Goal: Navigation & Orientation: Find specific page/section

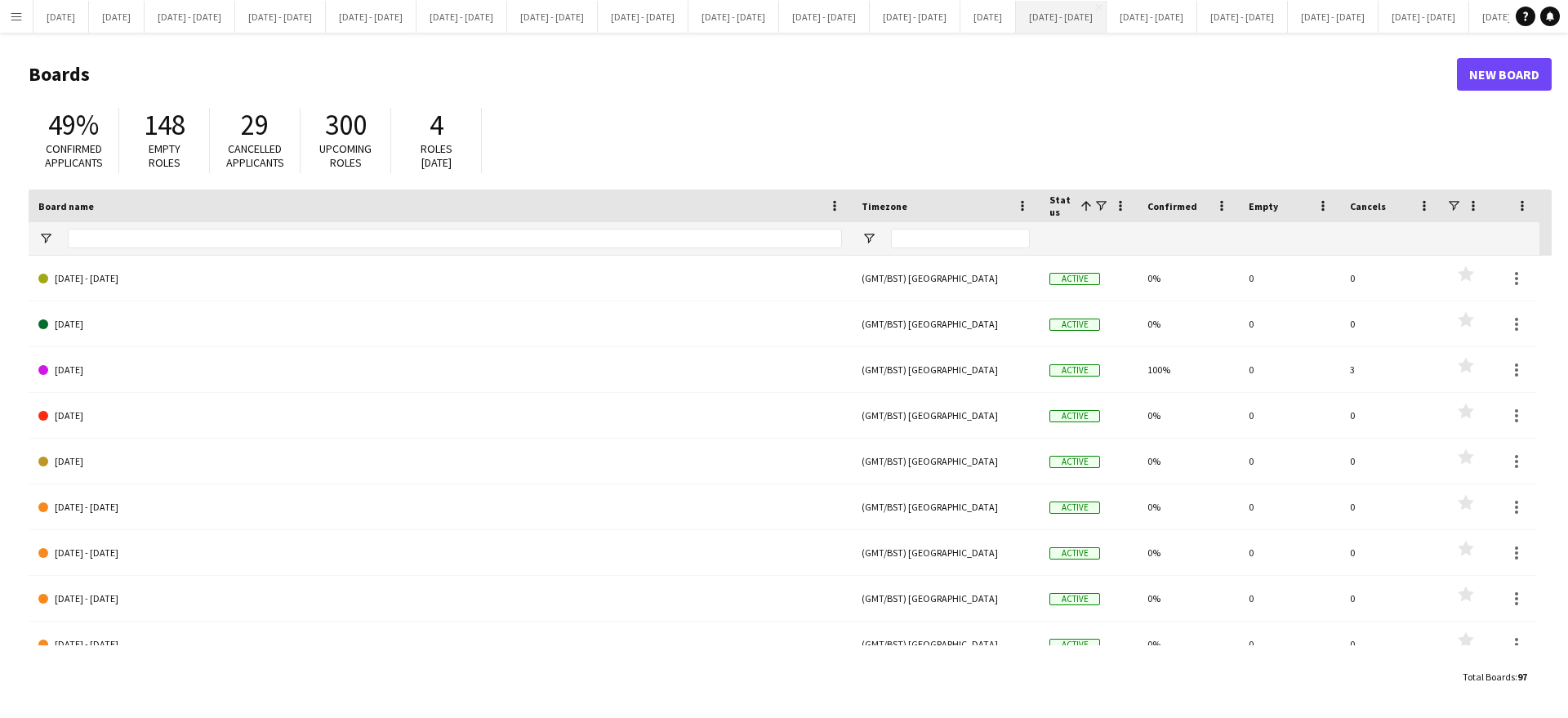
click at [1106, 20] on button "[DATE] - [DATE] Close" at bounding box center [1061, 17] width 91 height 32
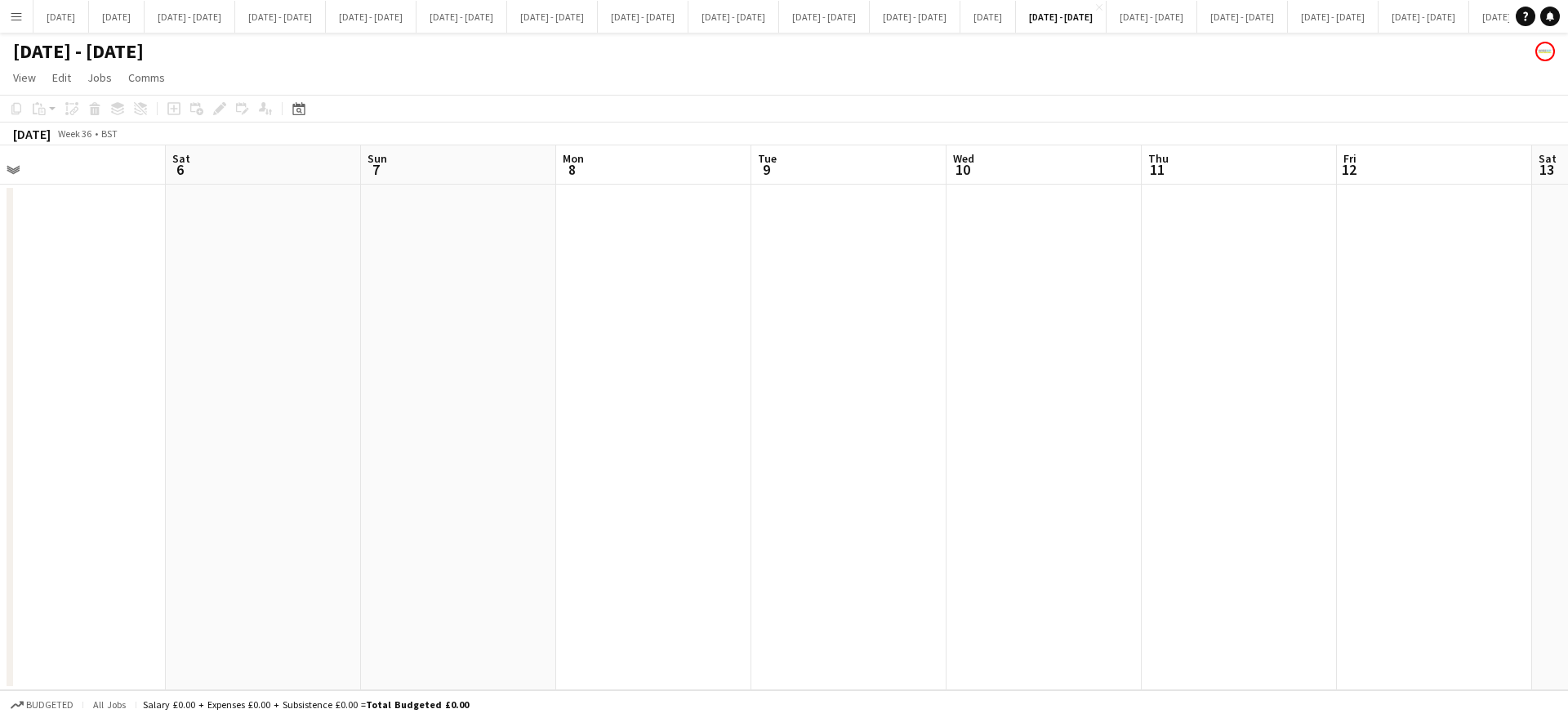
scroll to position [0, 812]
drag, startPoint x: 1040, startPoint y: 320, endPoint x: 0, endPoint y: 340, distance: 1040.2
click at [0, 340] on app-calendar-viewport "Mon 1 Tue 2 Wed 3 Thu 4 Fri 5 Sat 6 Sun 7 Mon 8 Tue 9 Wed 10 Thu 11 Fri 12 Sat …" at bounding box center [784, 418] width 1568 height 545
drag, startPoint x: 1142, startPoint y: 325, endPoint x: 0, endPoint y: 287, distance: 1142.6
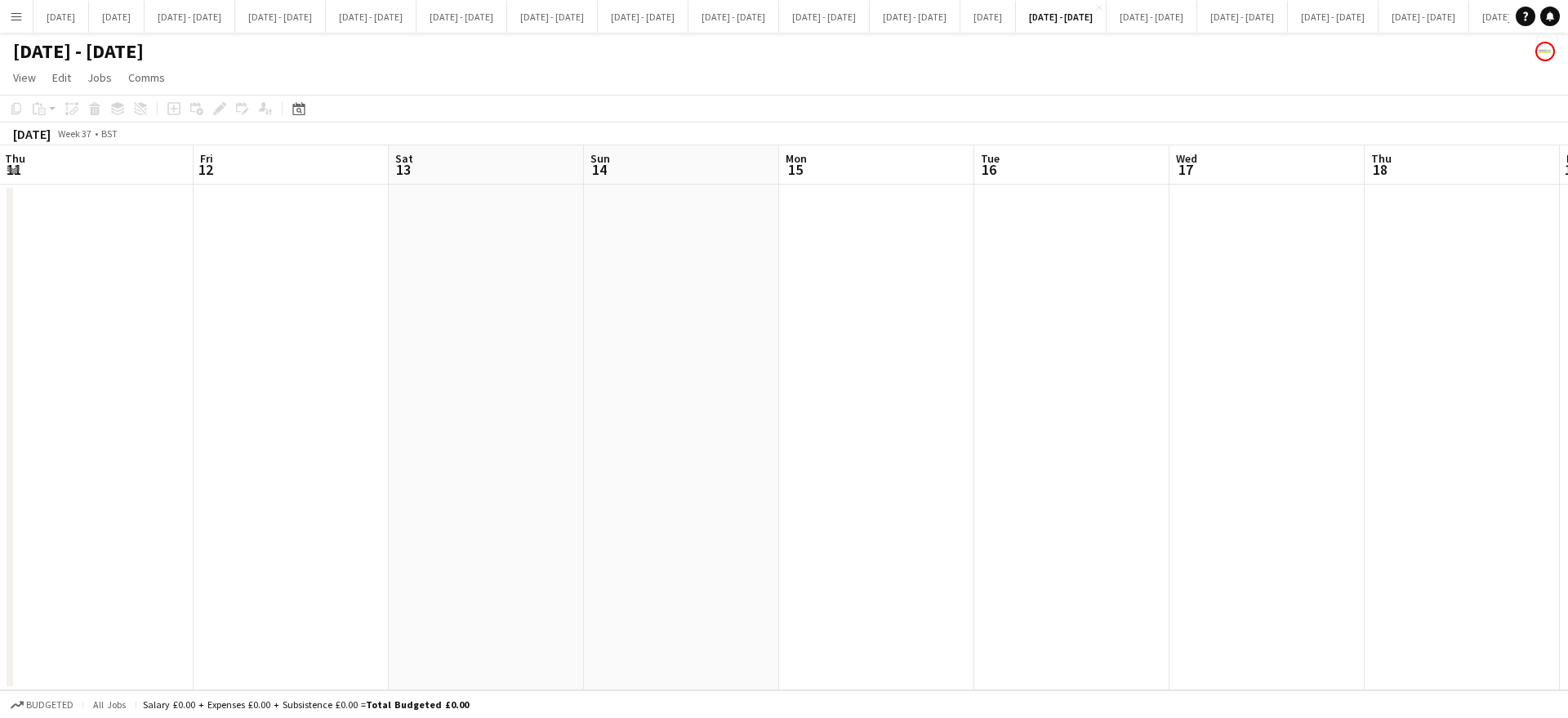
click at [0, 287] on app-calendar-viewport "Sun 7 Mon 8 Tue 9 Wed 10 Thu 11 Fri 12 Sat 13 Sun 14 Mon 15 Tue 16 Wed 17 Thu 1…" at bounding box center [784, 418] width 1568 height 545
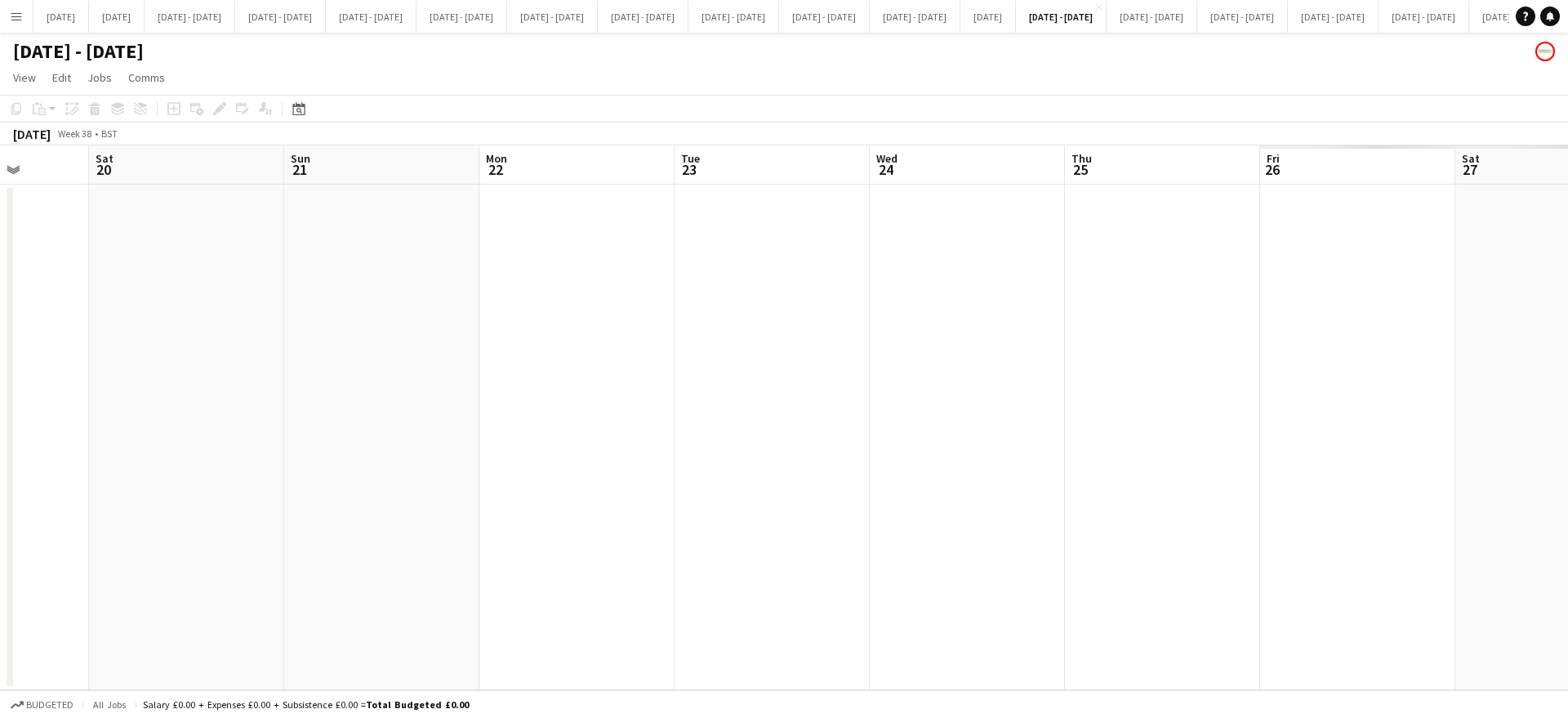
drag, startPoint x: 1081, startPoint y: 333, endPoint x: 0, endPoint y: 396, distance: 1082.8
click at [0, 396] on app-calendar-viewport "Sun 14 Mon 15 Tue 16 Wed 17 Thu 18 Fri 19 Sat 20 Sun 21 Mon 22 Tue 23 Wed 24 Th…" at bounding box center [784, 418] width 1568 height 545
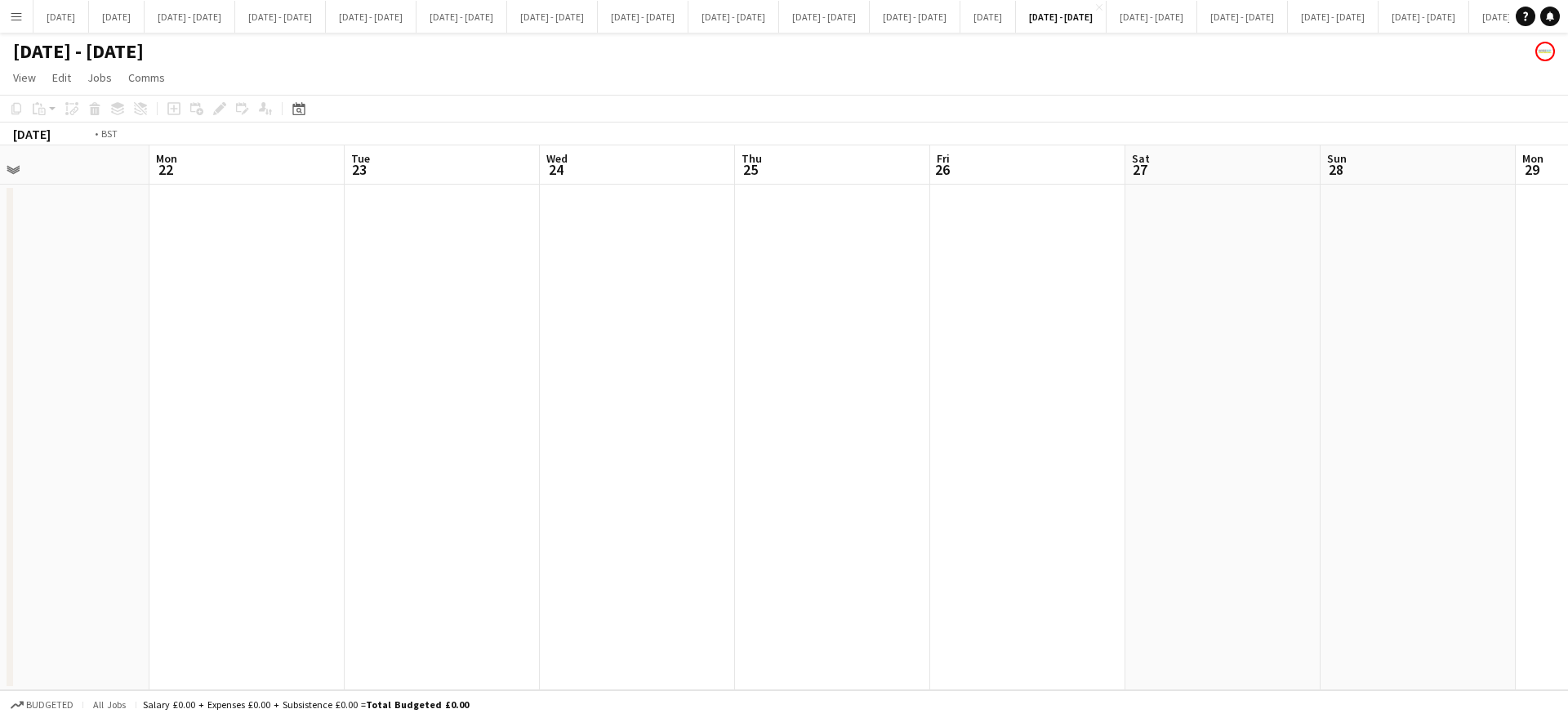
scroll to position [0, 996]
drag, startPoint x: 1086, startPoint y: 420, endPoint x: 0, endPoint y: 431, distance: 1086.1
click at [0, 431] on app-calendar-viewport "Wed 17 Thu 18 Fri 19 Sat 20 Sun 21 Mon 22 Tue 23 Wed 24 Thu 25 Fri 26 Sat 27 Su…" at bounding box center [784, 418] width 1568 height 545
drag, startPoint x: 1398, startPoint y: 386, endPoint x: 198, endPoint y: 396, distance: 1200.0
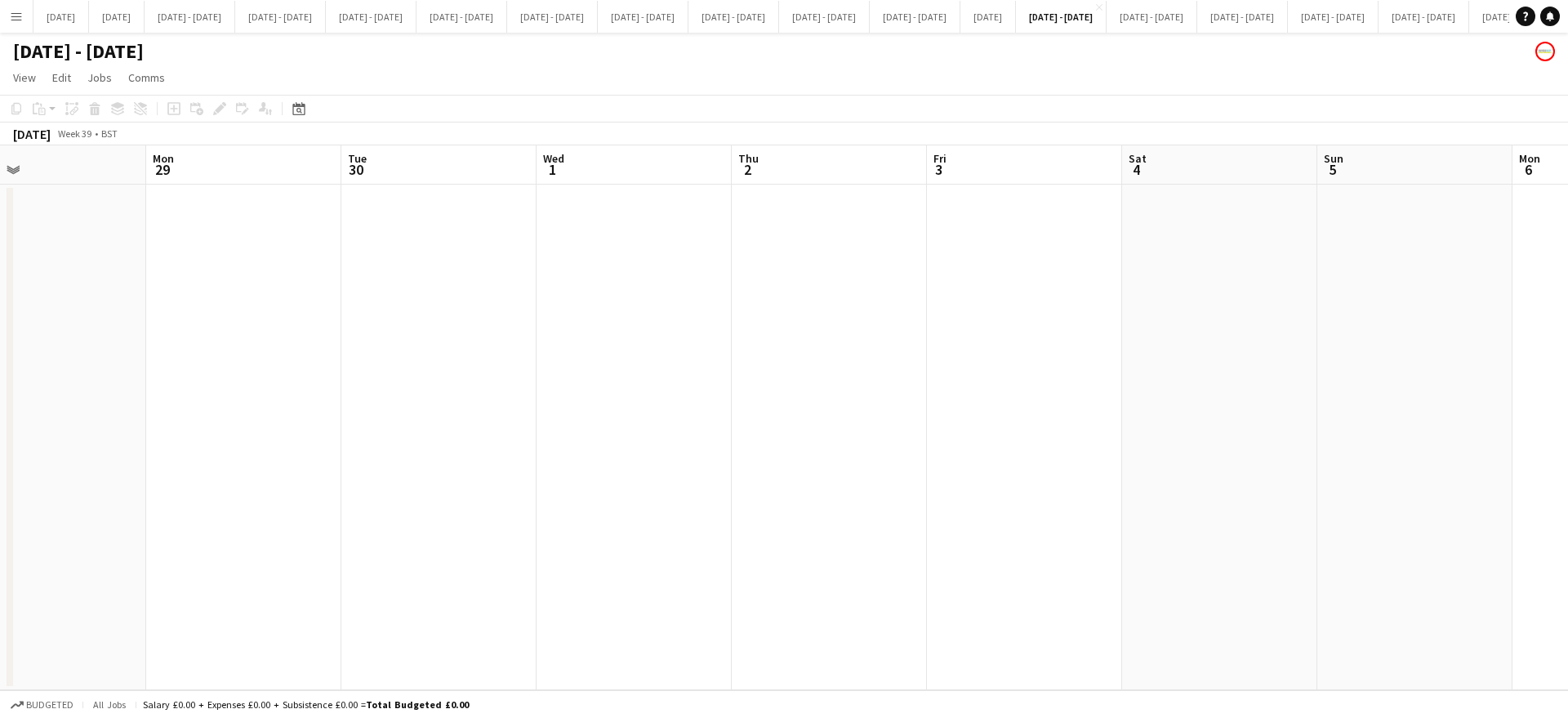
click at [198, 396] on app-calendar-viewport "Tue 23 Wed 24 Thu 25 Fri 26 Sat 27 Sun 28 Mon 29 Tue 30 Wed 1 Thu 2 Fri 3 Sat 4…" at bounding box center [784, 418] width 1568 height 545
drag, startPoint x: 1266, startPoint y: 356, endPoint x: 1396, endPoint y: 277, distance: 152.1
click at [1396, 277] on app-calendar-viewport "Thu 25 Fri 26 Sat 27 Sun 28 Mon 29 Tue 30 Wed 1 Thu 2 Fri 3 Sat 4 Sun 5 Mon 6 T…" at bounding box center [784, 418] width 1568 height 545
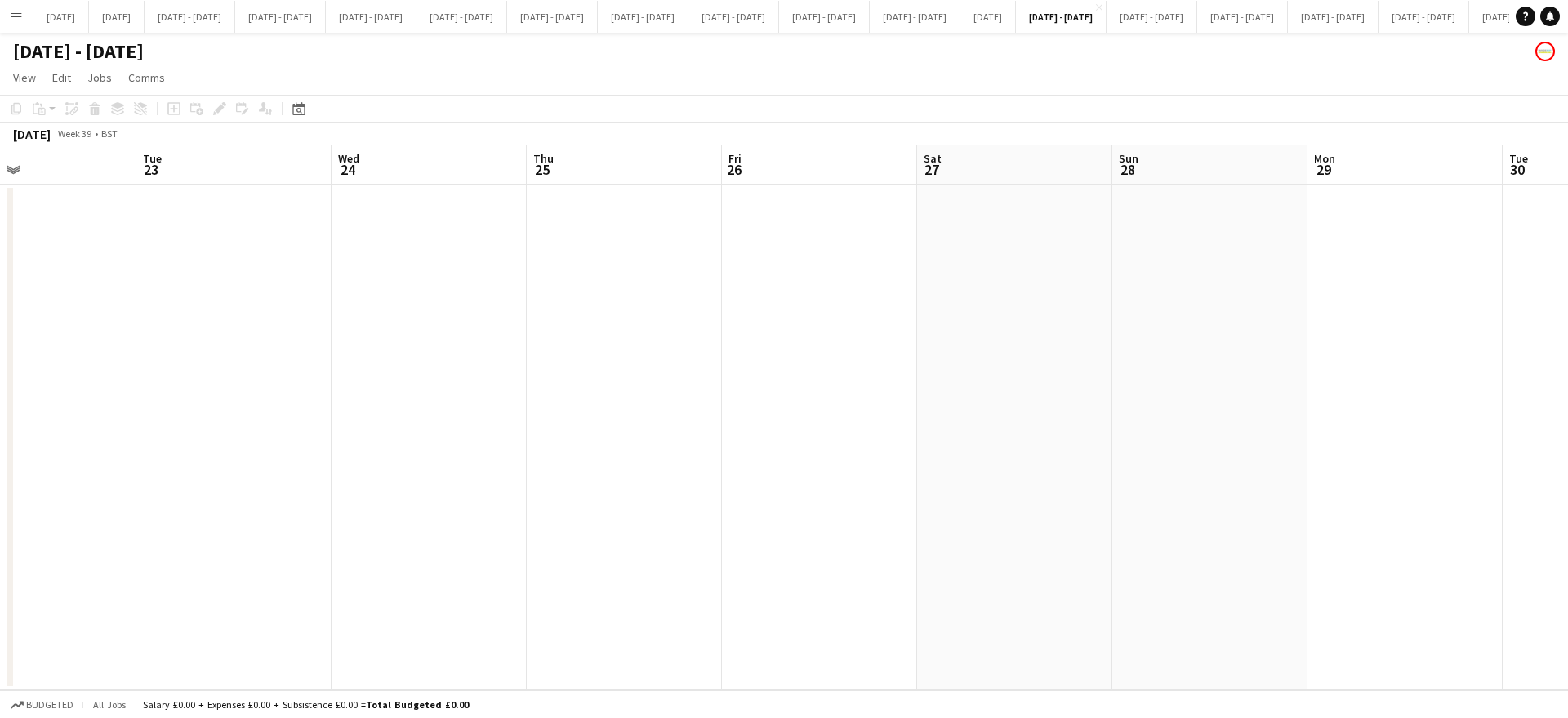
drag, startPoint x: 188, startPoint y: 346, endPoint x: 1221, endPoint y: 354, distance: 1033.0
click at [1221, 354] on app-calendar-viewport "Sat 20 Sun 21 Mon 22 Tue 23 Wed 24 Thu 25 Fri 26 Sat 27 Sun 28 Mon 29 Tue 30 We…" at bounding box center [784, 418] width 1568 height 545
drag, startPoint x: 105, startPoint y: 373, endPoint x: 1120, endPoint y: 386, distance: 1015.1
click at [1120, 386] on app-calendar-viewport "Mon 15 Tue 16 Wed 17 Thu 18 Fri 19 Sat 20 Sun 21 Mon 22 Tue 23 Wed 24 Thu 25 Fr…" at bounding box center [784, 418] width 1568 height 545
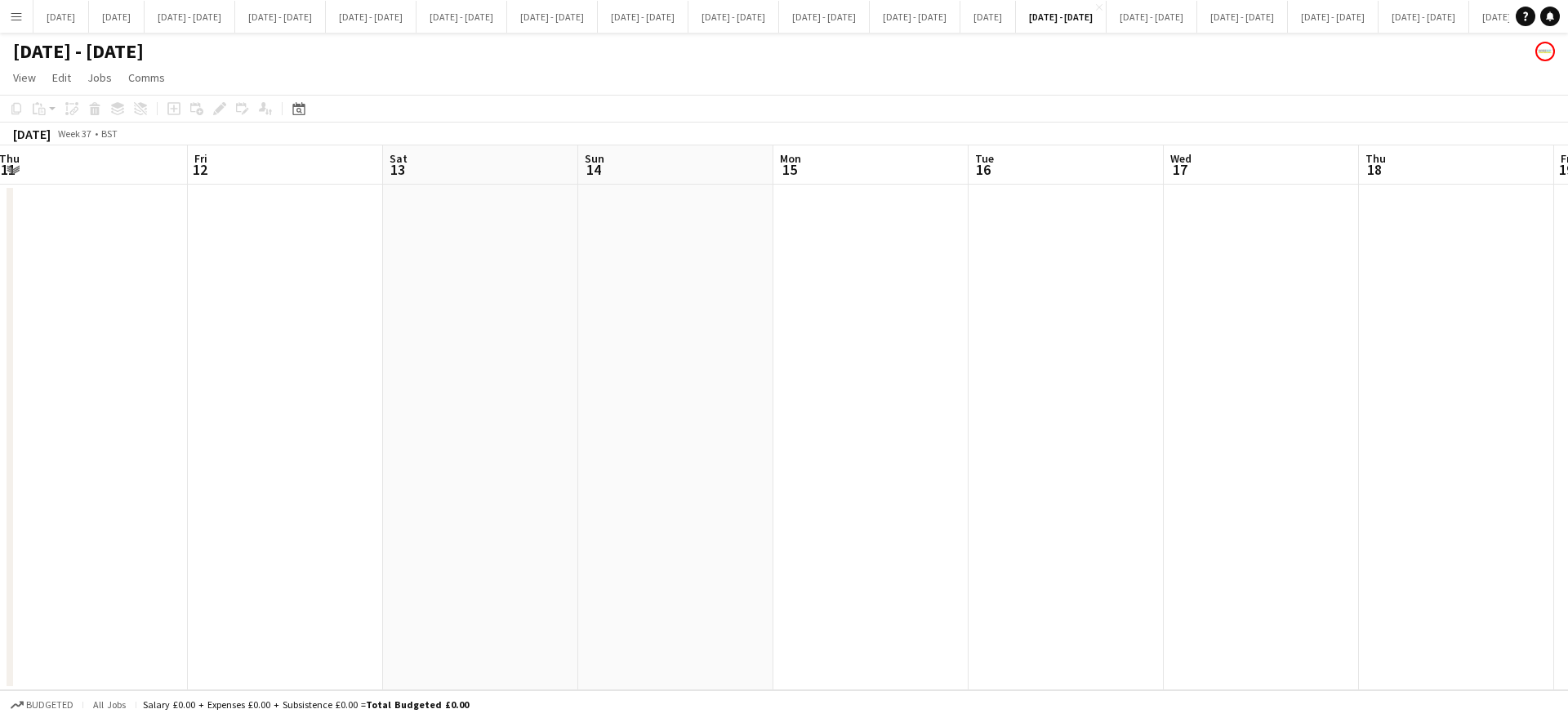
scroll to position [0, 503]
drag, startPoint x: 38, startPoint y: 401, endPoint x: 1117, endPoint y: 386, distance: 1079.1
click at [1117, 386] on app-calendar-viewport "Tue 9 Wed 10 Thu 11 Fri 12 Sat 13 Sun 14 Mon 15 Tue 16 Wed 17 Thu 18 Fri 19 Sat…" at bounding box center [784, 418] width 1568 height 545
drag, startPoint x: 117, startPoint y: 339, endPoint x: 1331, endPoint y: 285, distance: 1215.2
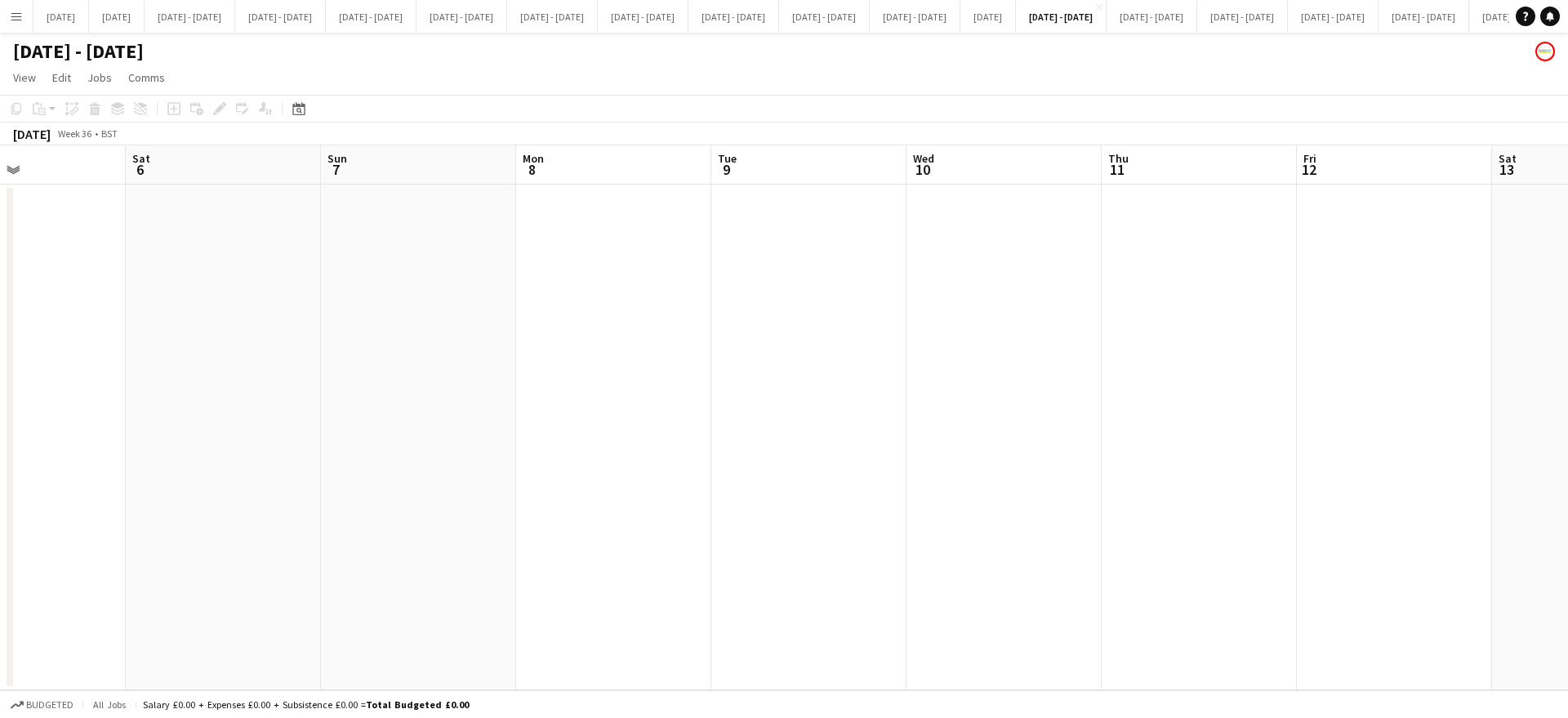
click at [1331, 285] on app-calendar-viewport "Wed 3 Thu 4 Fri 5 Sat 6 Sun 7 Mon 8 Tue 9 Wed 10 Thu 11 Fri 12 Sat 13 Sun 14 Mo…" at bounding box center [784, 418] width 1568 height 545
drag, startPoint x: 242, startPoint y: 334, endPoint x: 1173, endPoint y: 317, distance: 931.2
click at [1173, 317] on app-calendar-viewport "Fri 29 Sat 30 Sun 31 Mon 1 Tue 2 Wed 3 Thu 4 Fri 5 Sat 6 Sun 7 Mon 8 Tue 9 Wed …" at bounding box center [784, 418] width 1568 height 545
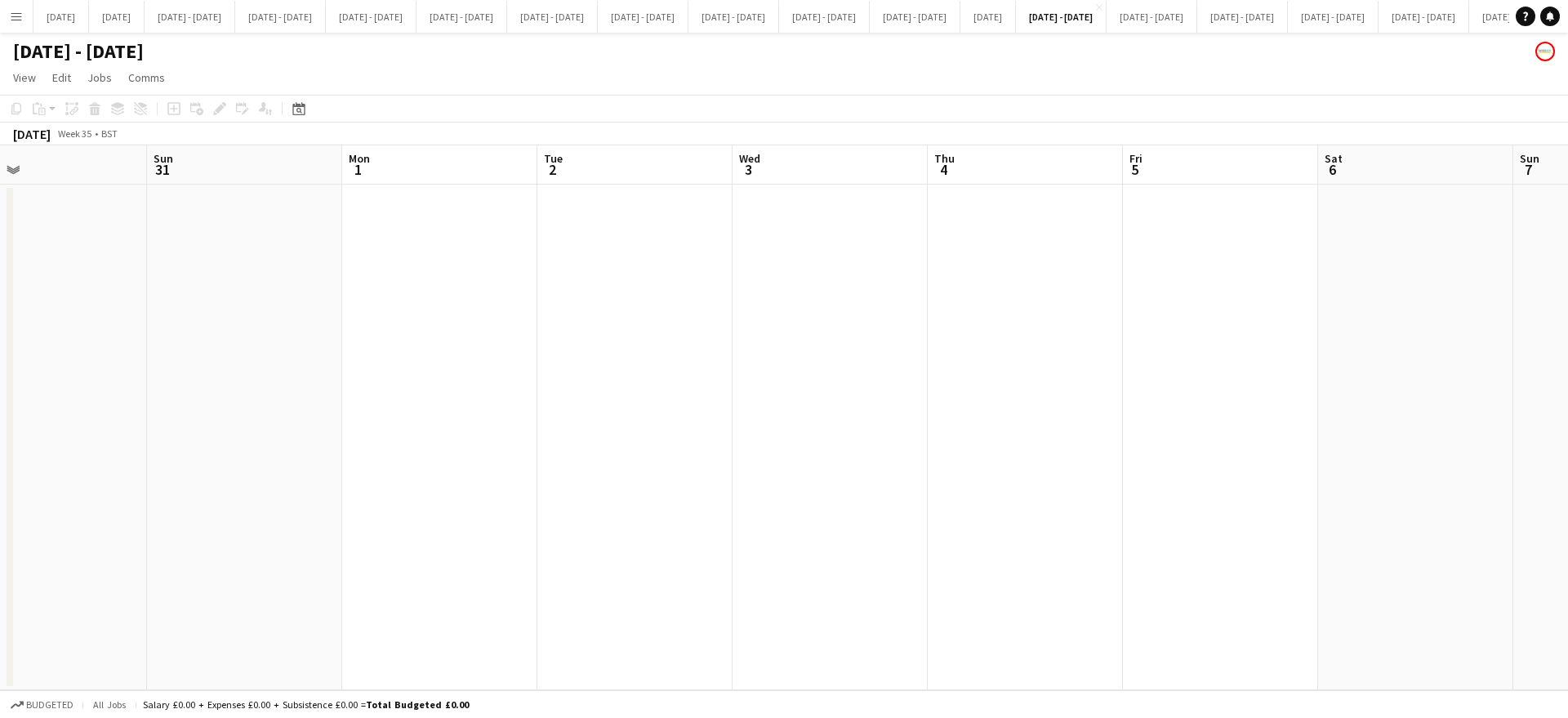
drag, startPoint x: 349, startPoint y: 381, endPoint x: 610, endPoint y: 396, distance: 261.4
click at [610, 396] on app-calendar-viewport "Thu 28 Fri 29 Sat 30 Sun 31 Mon 1 Tue 2 Wed 3 Thu 4 Fri 5 Sat 6 Sun 7 Mon 8 Tue…" at bounding box center [784, 418] width 1568 height 545
drag, startPoint x: 802, startPoint y: 378, endPoint x: 509, endPoint y: 399, distance: 293.8
click at [509, 399] on app-calendar-viewport "Thu 28 Fri 29 Sat 30 Sun 31 Mon 1 Tue 2 Wed 3 Thu 4 Fri 5 Sat 6 Sun 7 Mon 8 Tue…" at bounding box center [784, 418] width 1568 height 545
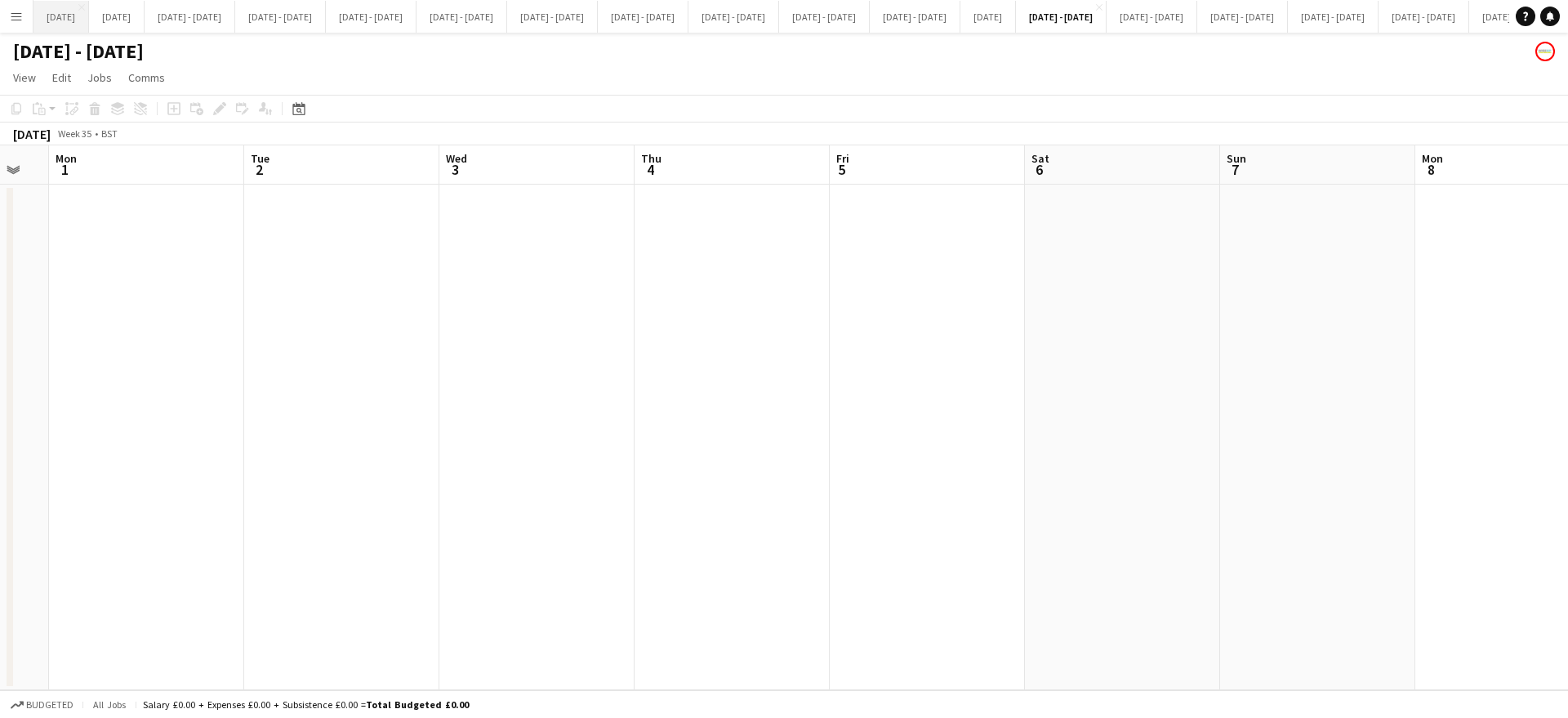
click at [89, 13] on button "[DATE] Close" at bounding box center [61, 17] width 56 height 32
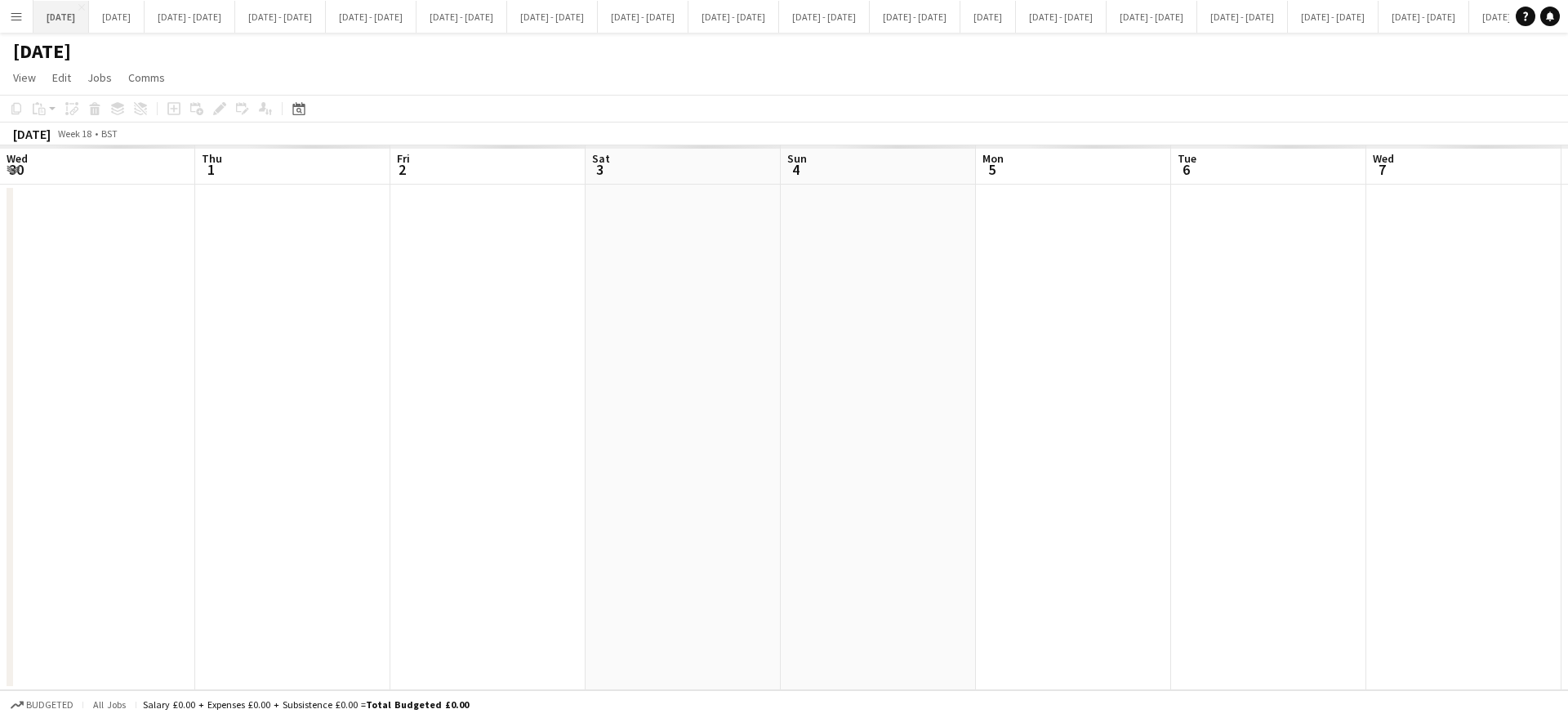
scroll to position [0, 552]
click at [89, 13] on button "[DATE] Close" at bounding box center [61, 17] width 56 height 32
click at [85, 4] on app-icon "Close" at bounding box center [82, 7] width 7 height 7
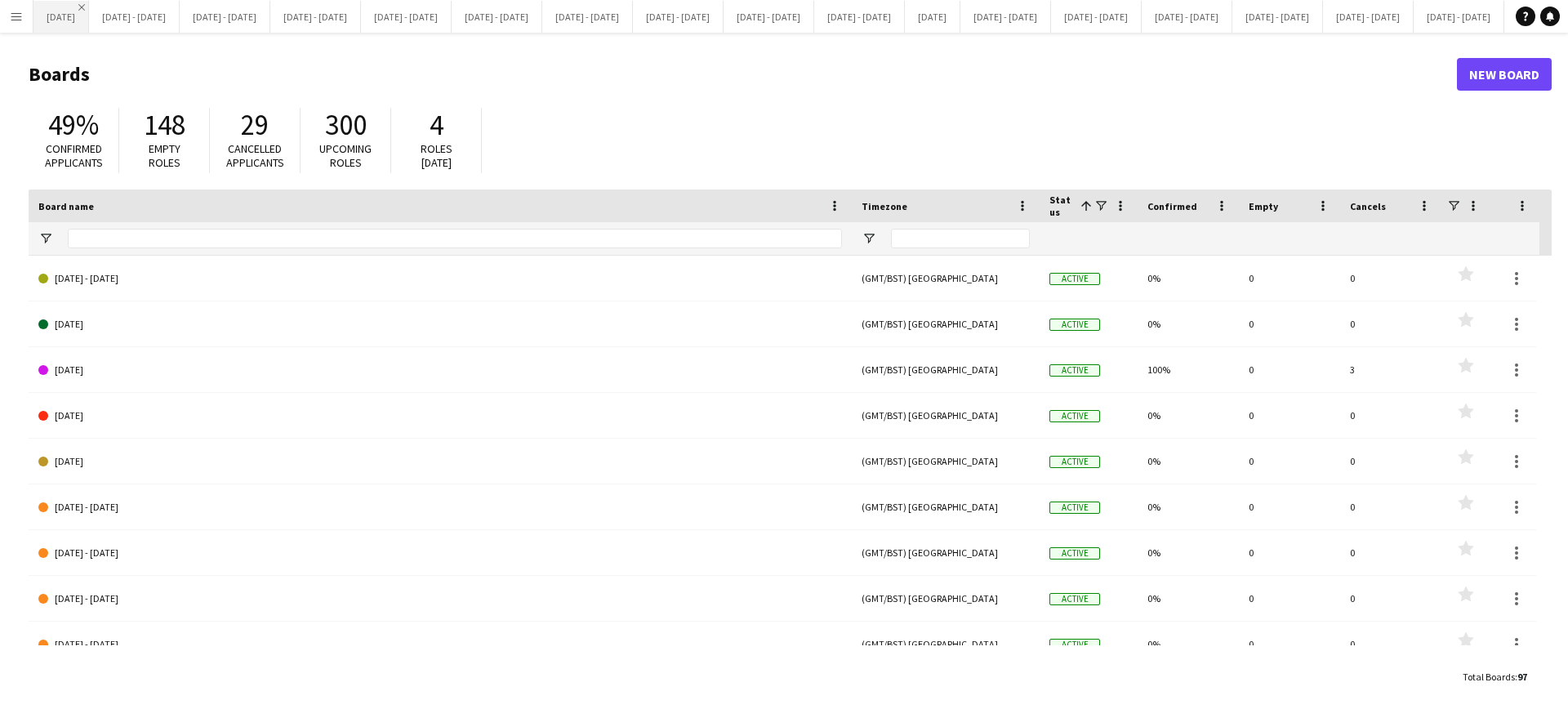
click at [85, 8] on app-icon "Close" at bounding box center [82, 7] width 7 height 7
click at [120, 7] on app-icon "Close" at bounding box center [117, 7] width 7 height 7
click at [905, 12] on button "[DATE] - [DATE] Close" at bounding box center [859, 17] width 91 height 32
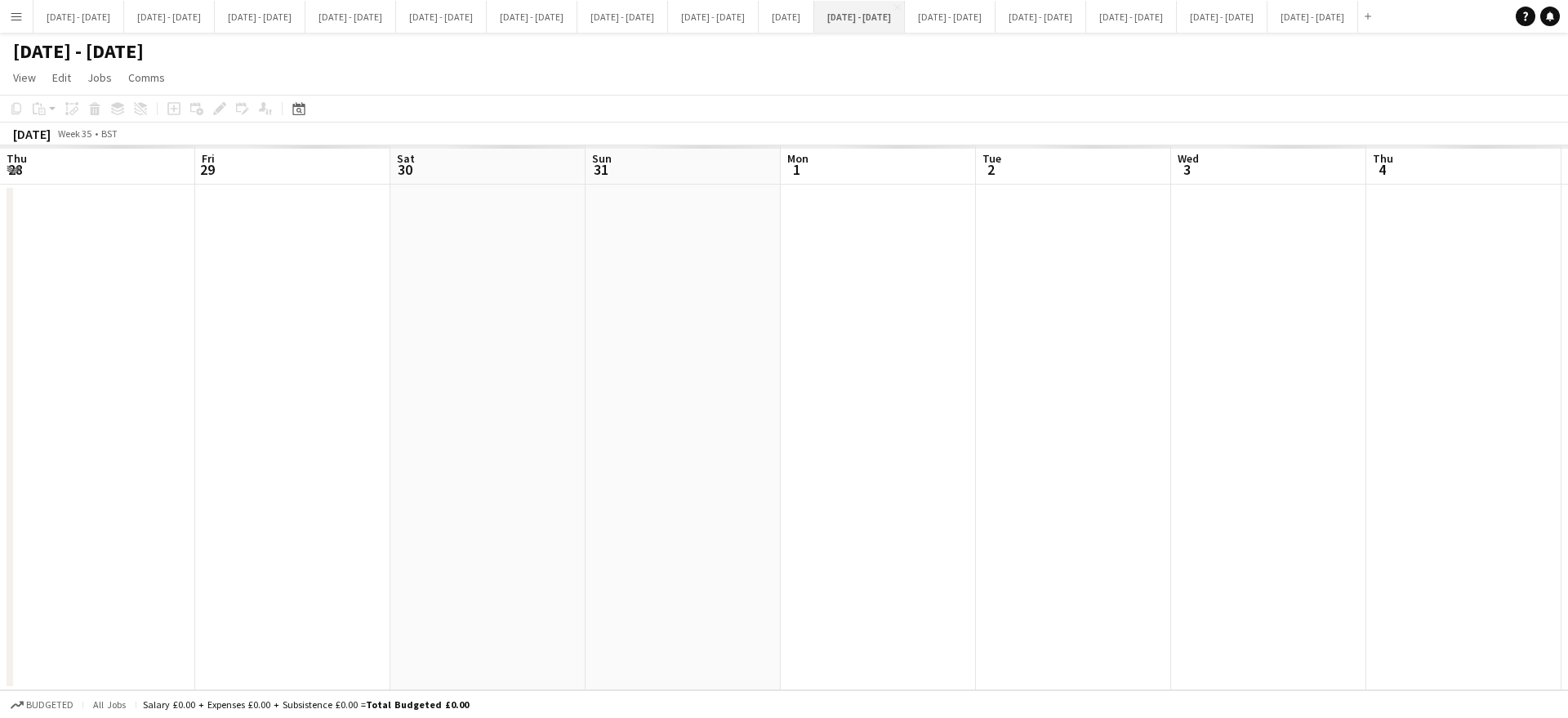
scroll to position [0, 732]
click at [19, 12] on app-icon "Menu" at bounding box center [17, 17] width 13 height 13
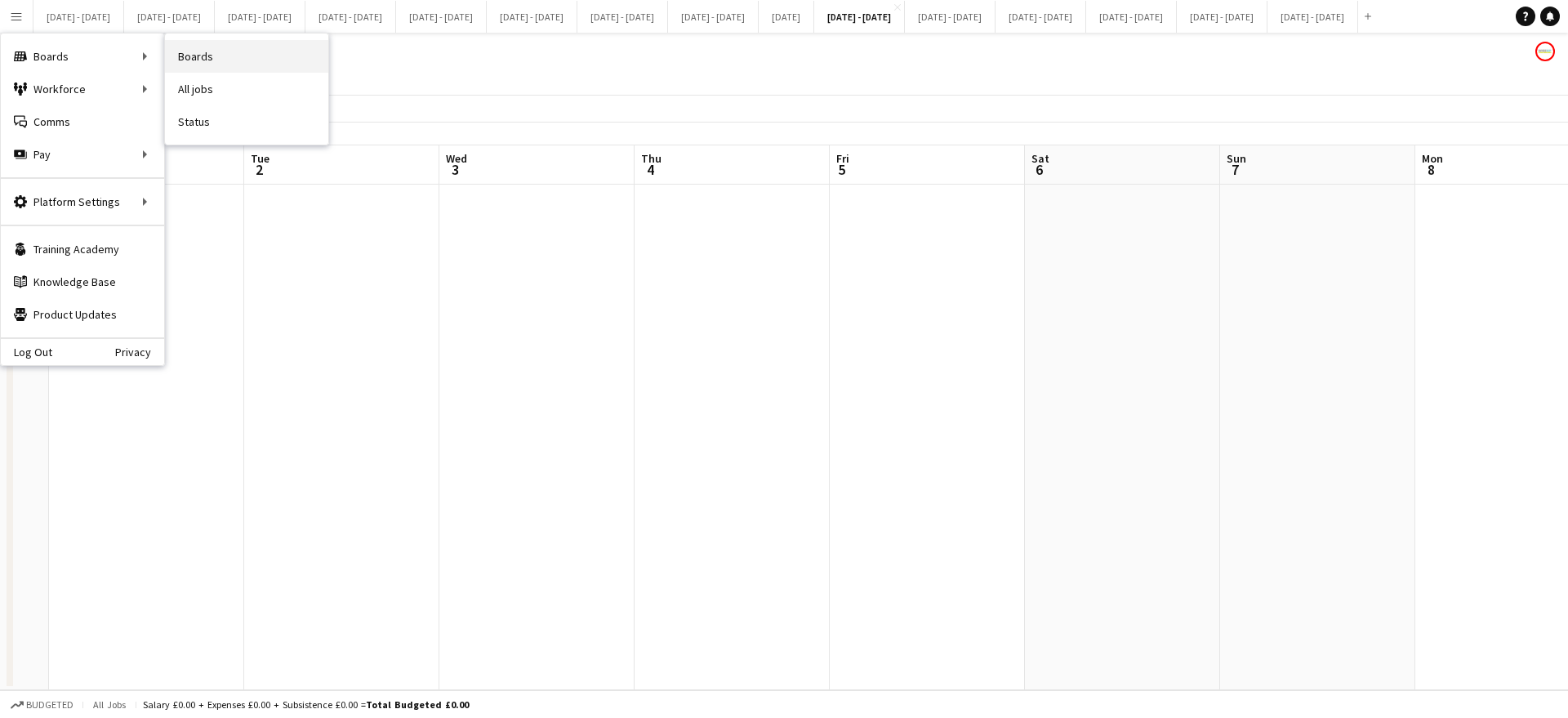
click at [174, 56] on link "Boards" at bounding box center [247, 56] width 163 height 32
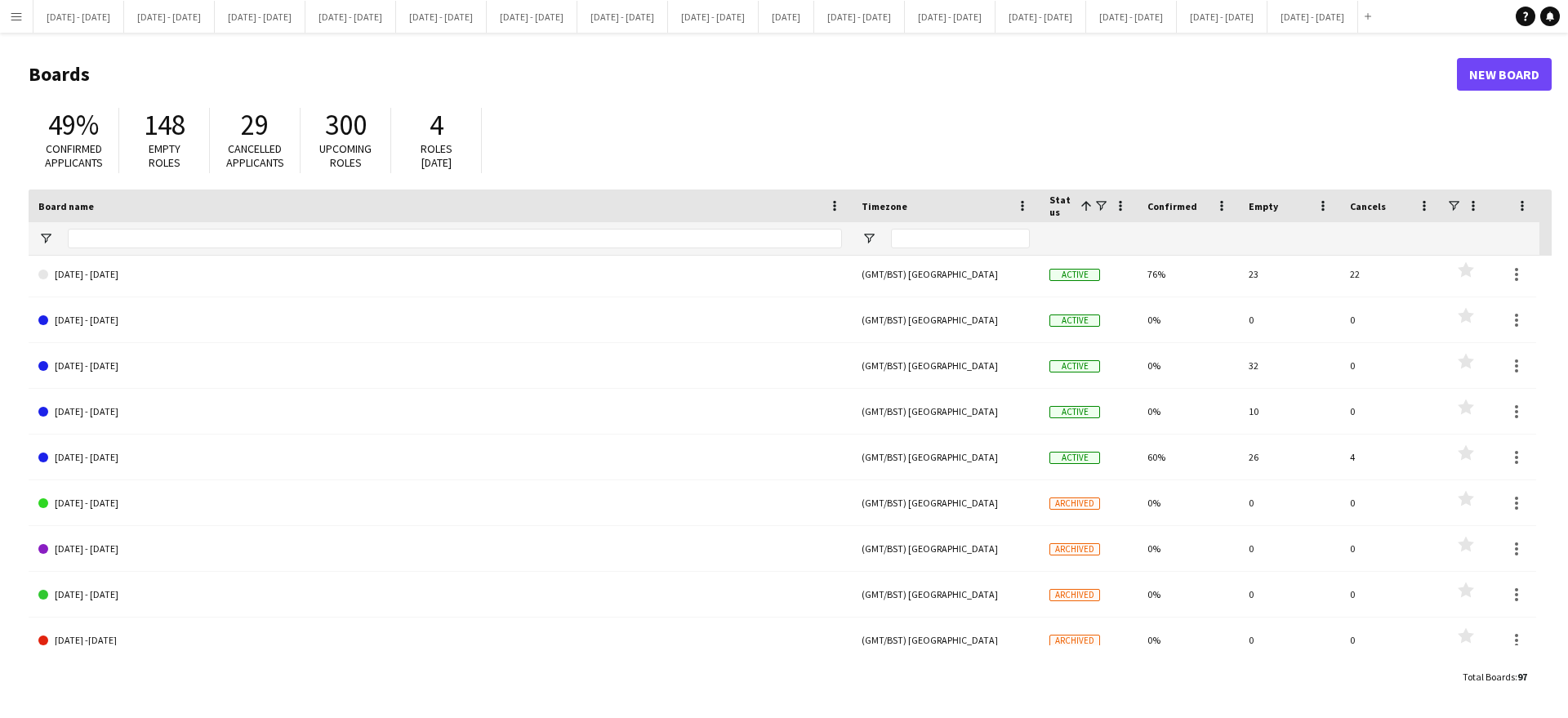
scroll to position [867, 0]
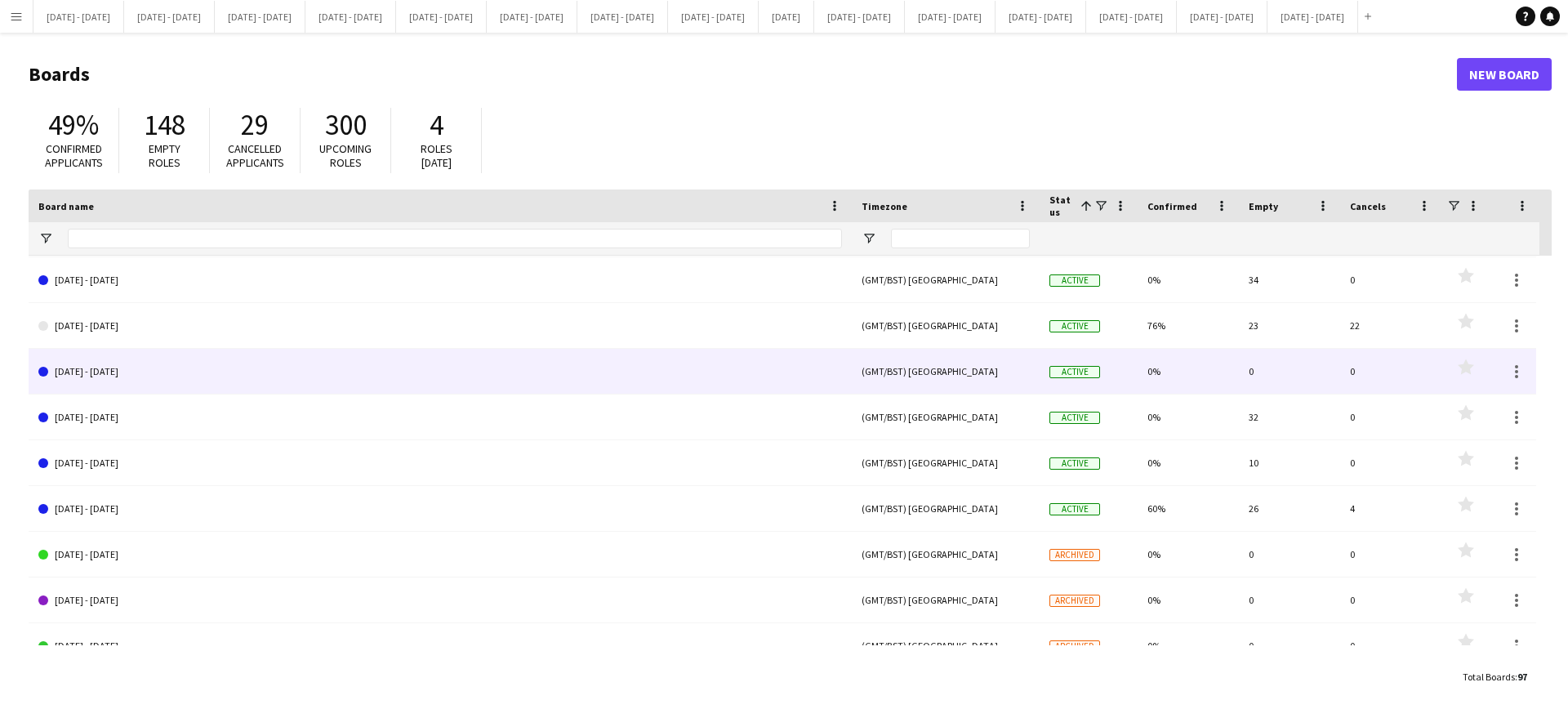
click at [146, 377] on link "[DATE] - [DATE]" at bounding box center [440, 371] width 804 height 46
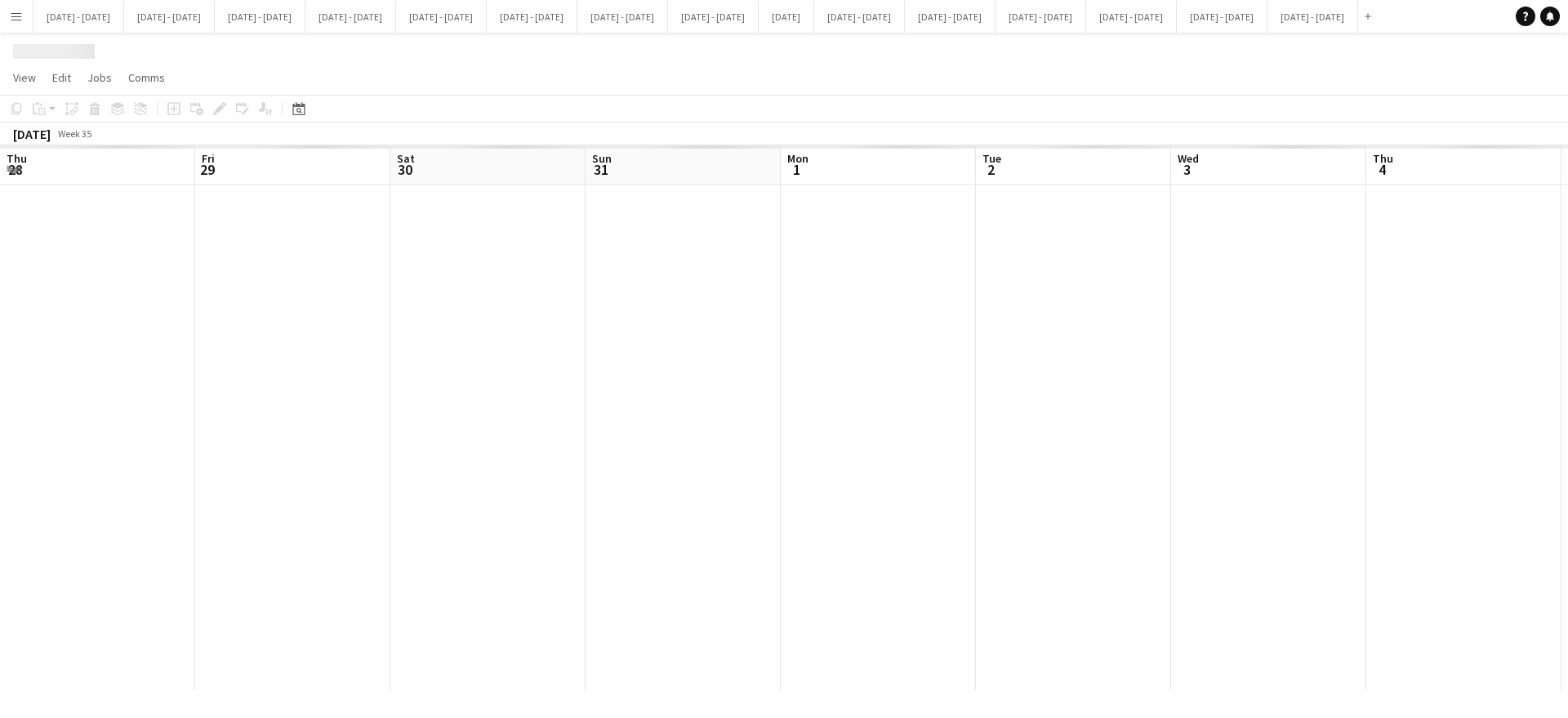
scroll to position [0, 732]
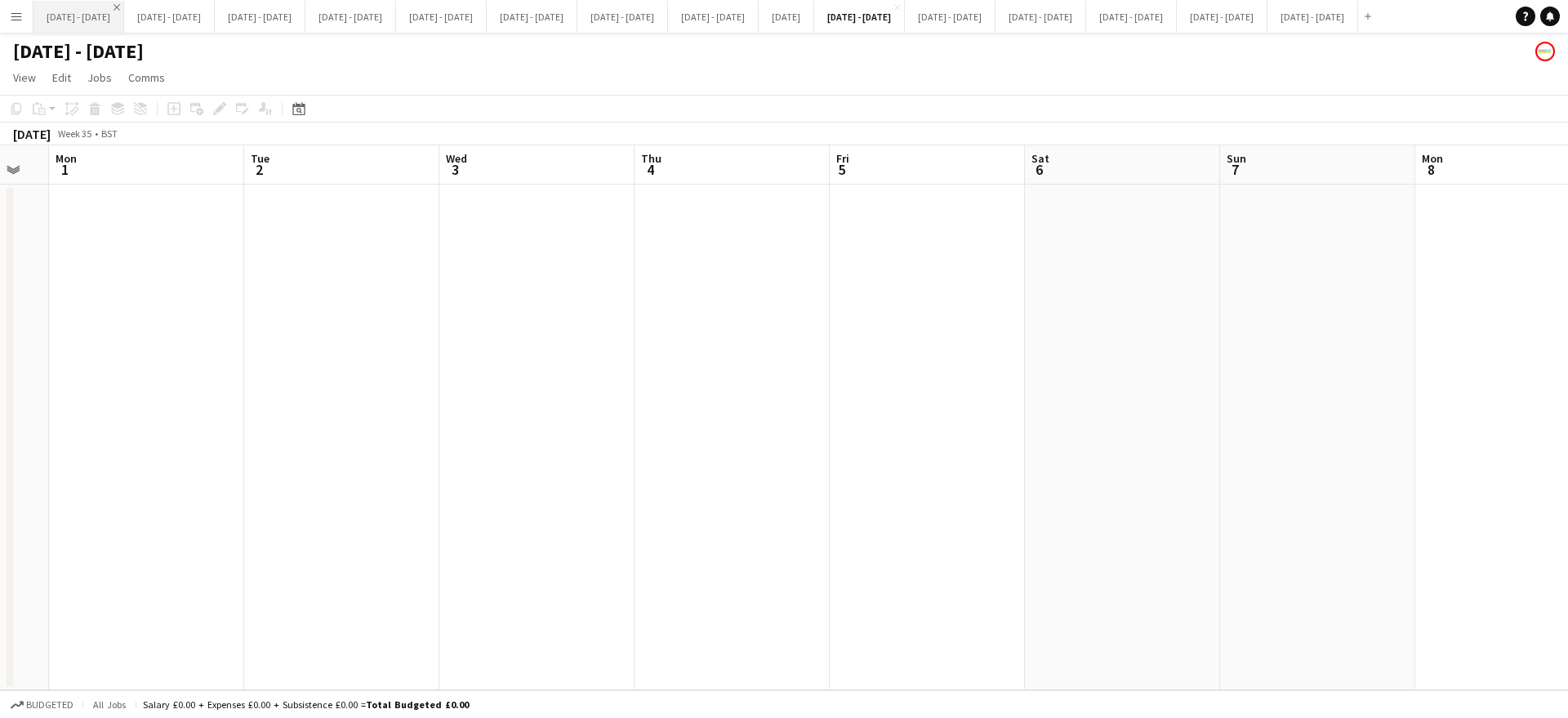
click at [120, 7] on app-icon "Close" at bounding box center [117, 7] width 7 height 7
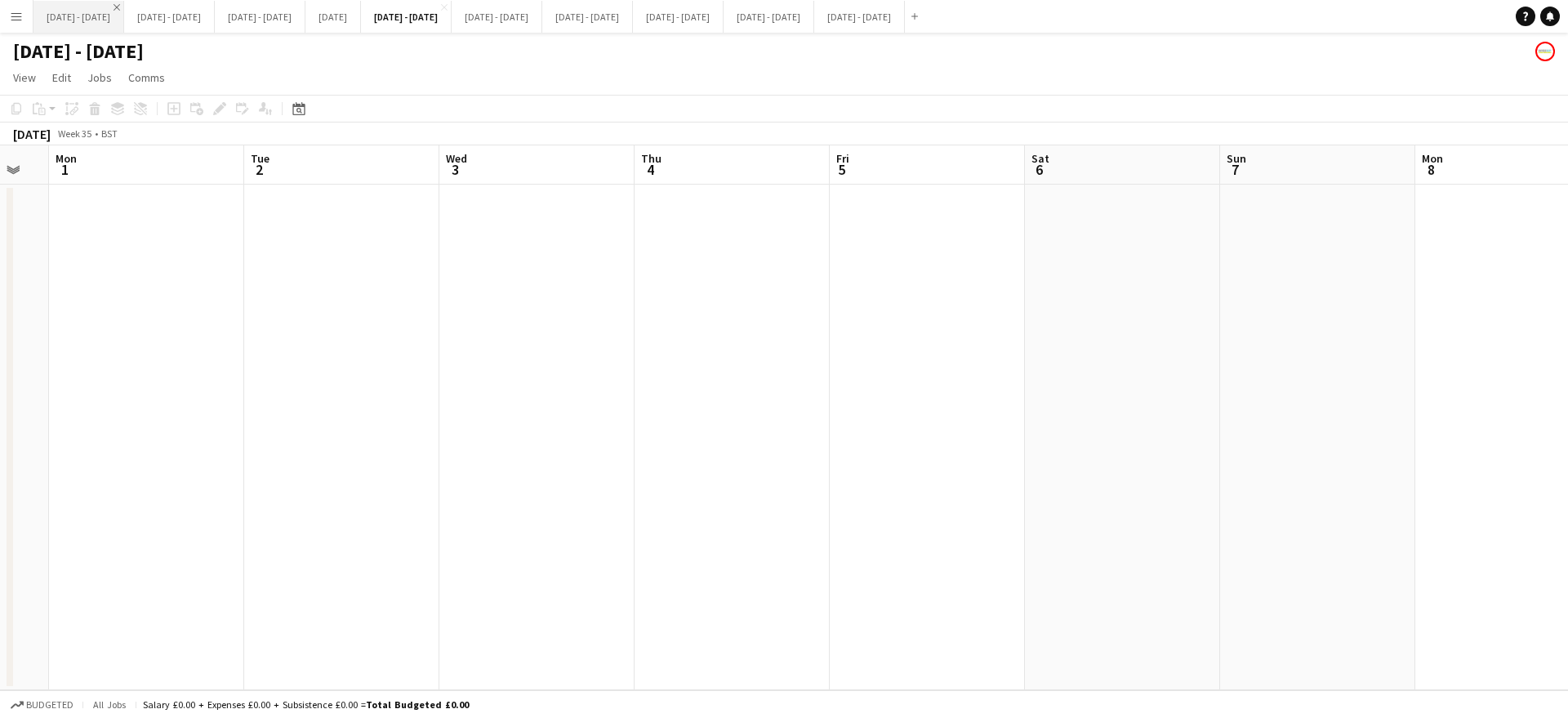
click at [120, 7] on app-icon "Close" at bounding box center [117, 7] width 7 height 7
click at [266, 28] on button "[DATE] - [DATE] Close" at bounding box center [225, 17] width 91 height 32
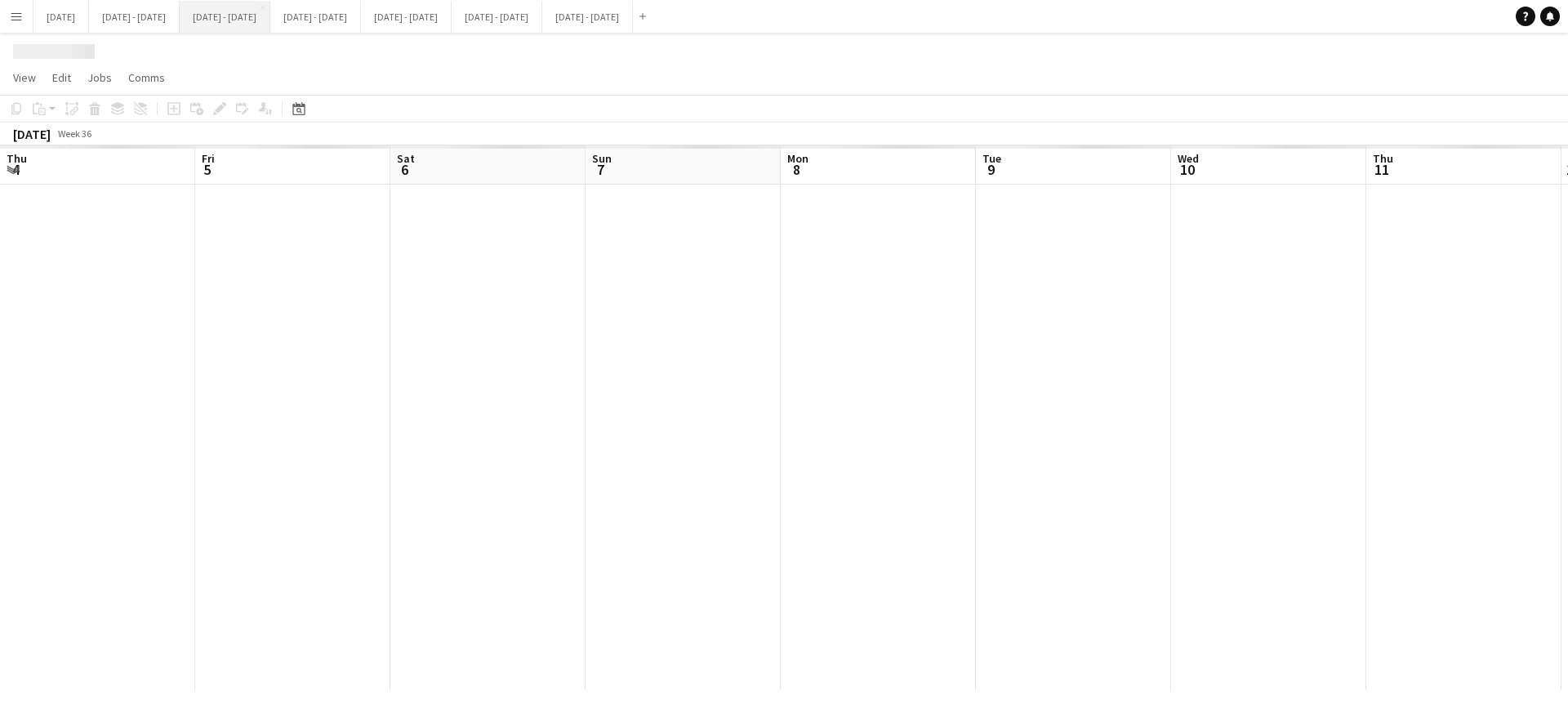
scroll to position [0, 563]
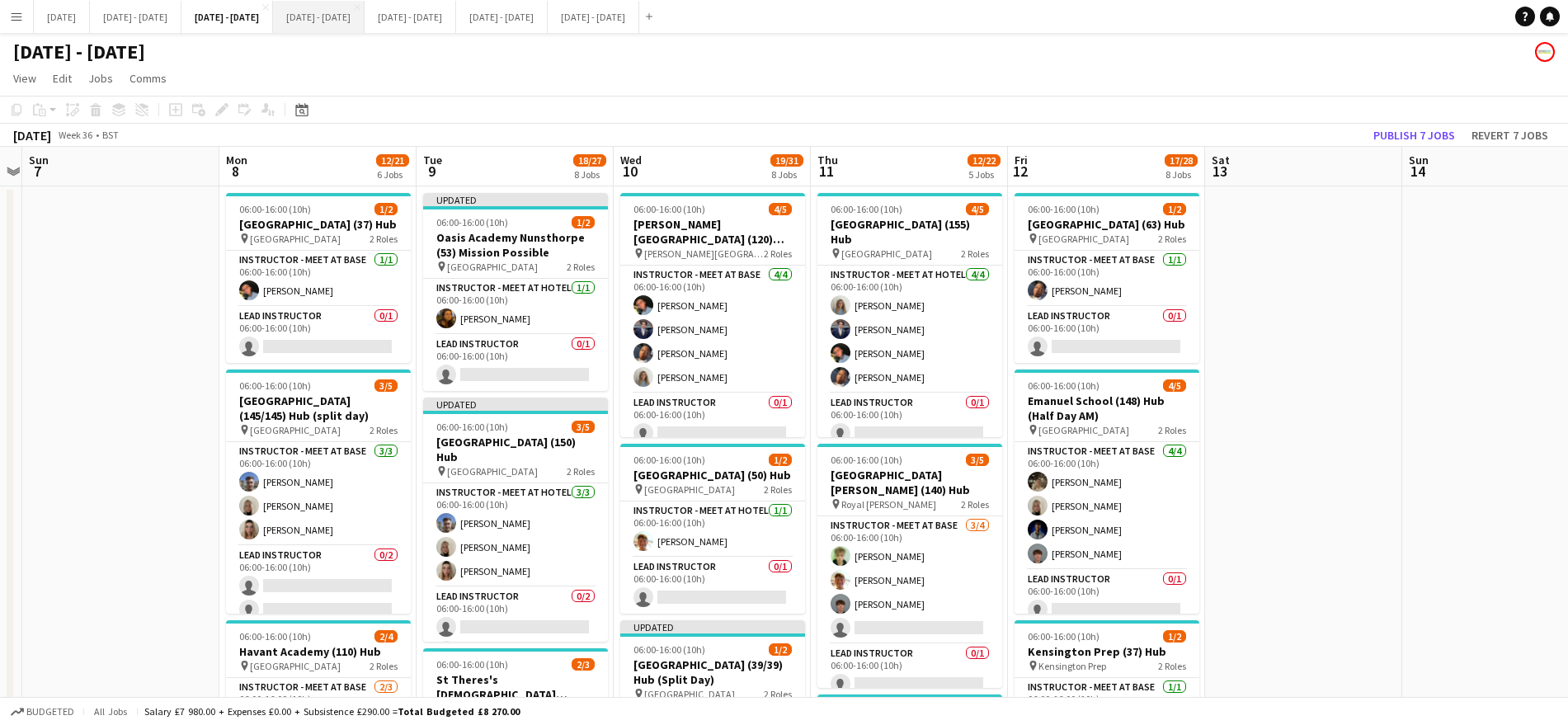
click at [364, 13] on button "[DATE] - [DATE] Close" at bounding box center [319, 17] width 92 height 32
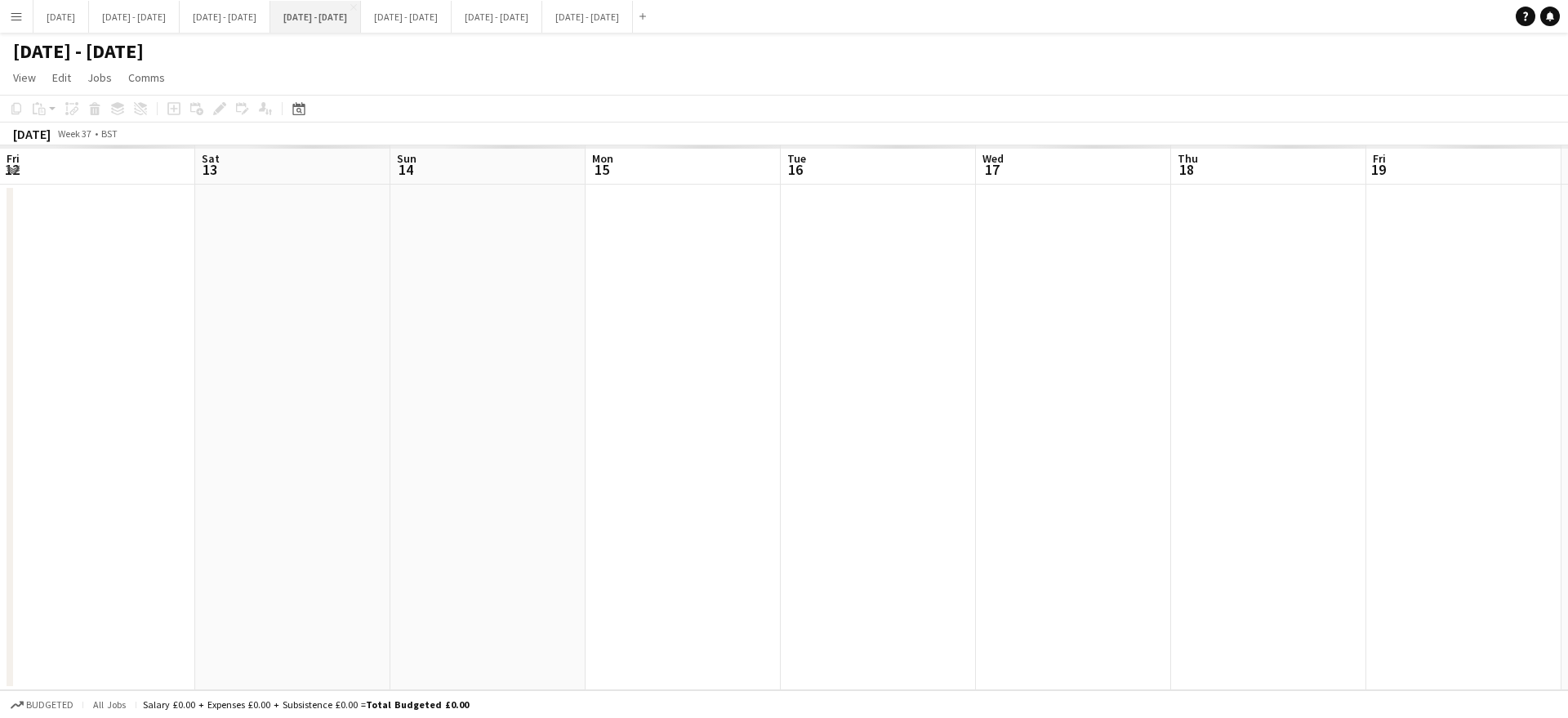
scroll to position [0, 510]
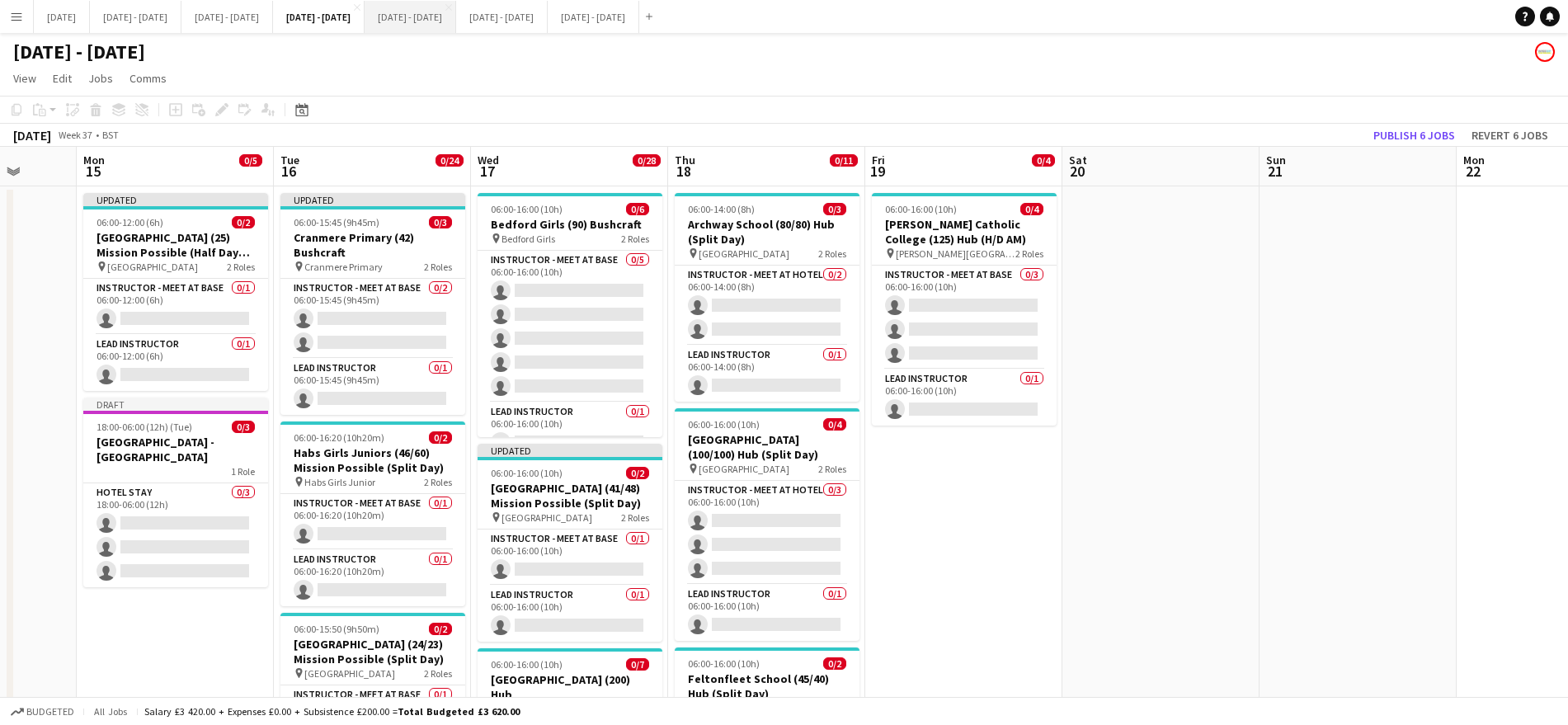
click at [456, 25] on button "[DATE] - [DATE] Close" at bounding box center [410, 17] width 92 height 32
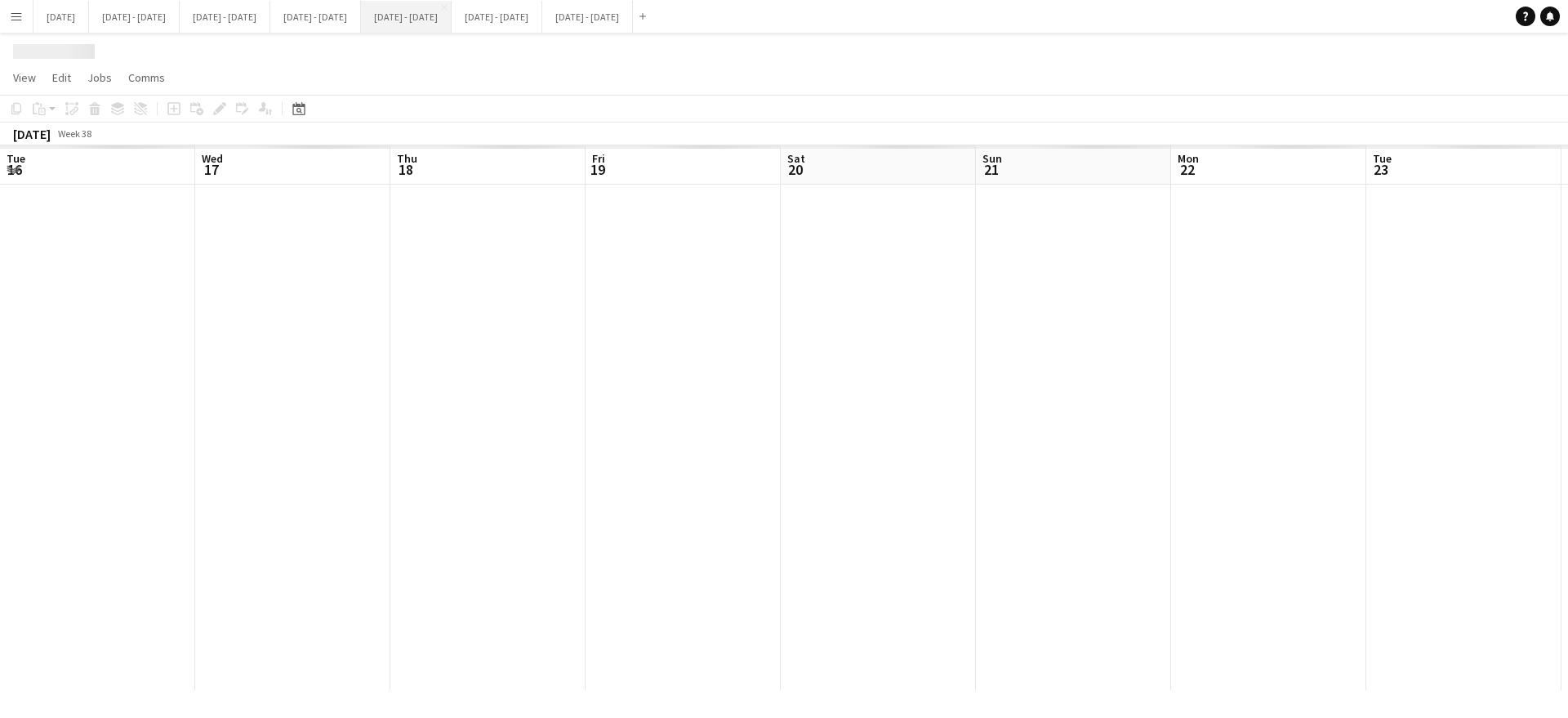
scroll to position [0, 547]
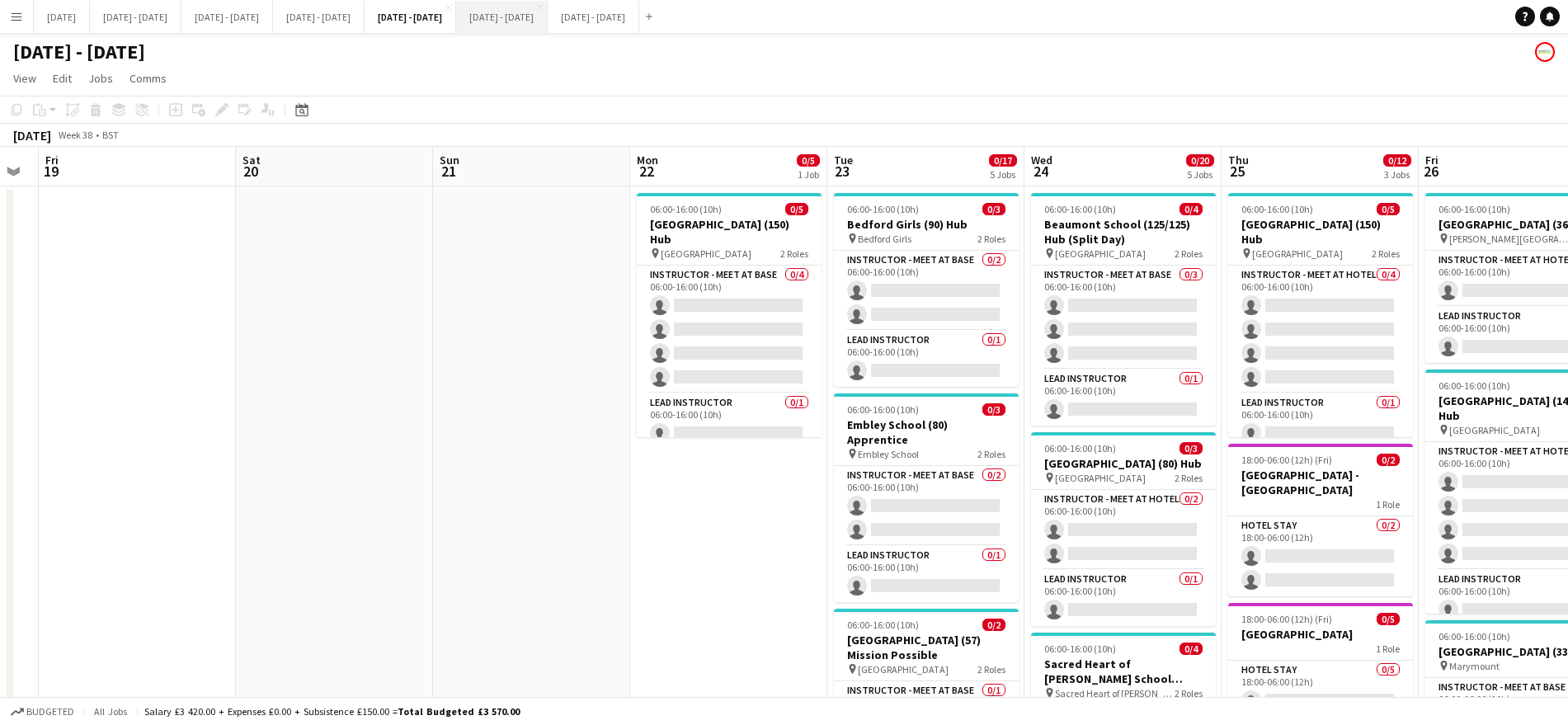
click at [548, 16] on button "[DATE] - [DATE] Close" at bounding box center [501, 17] width 92 height 32
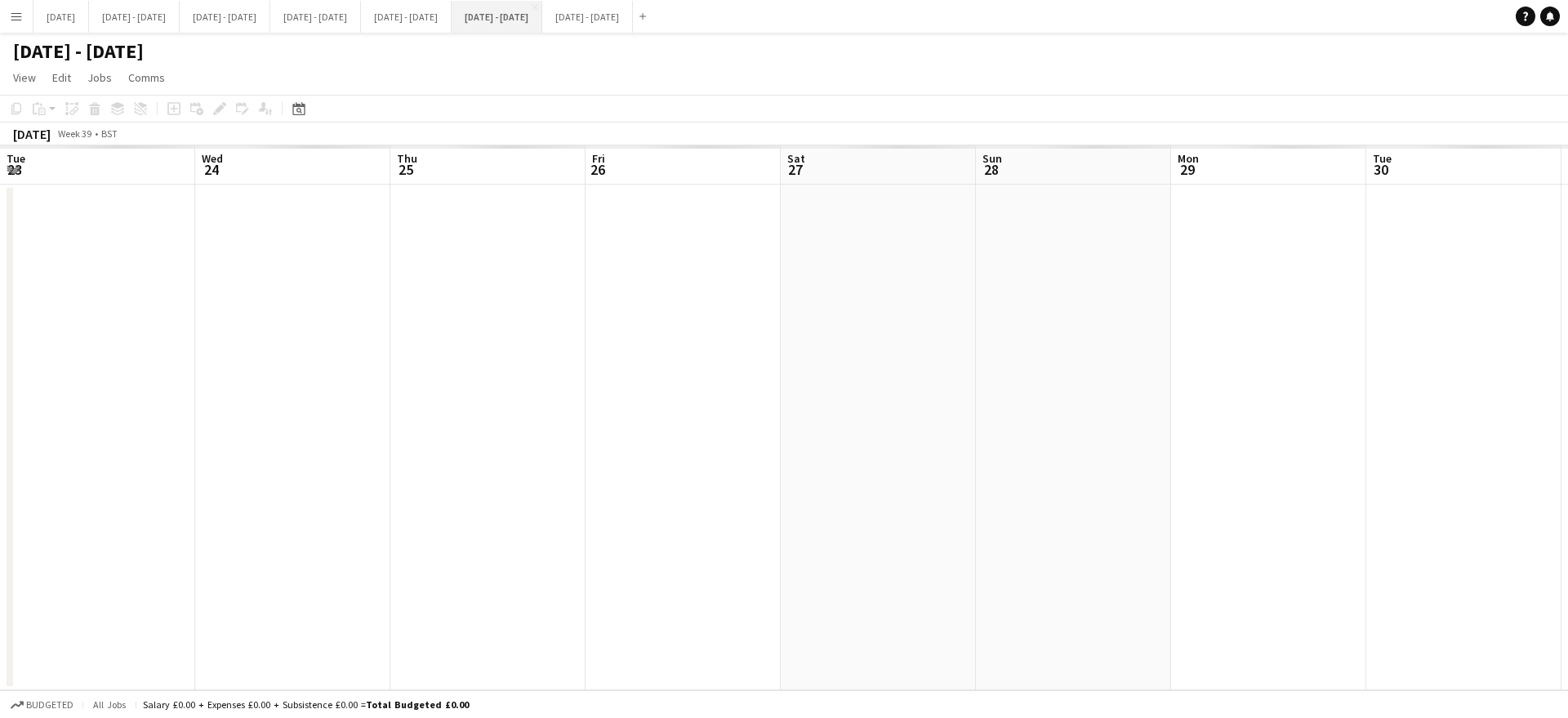
scroll to position [0, 560]
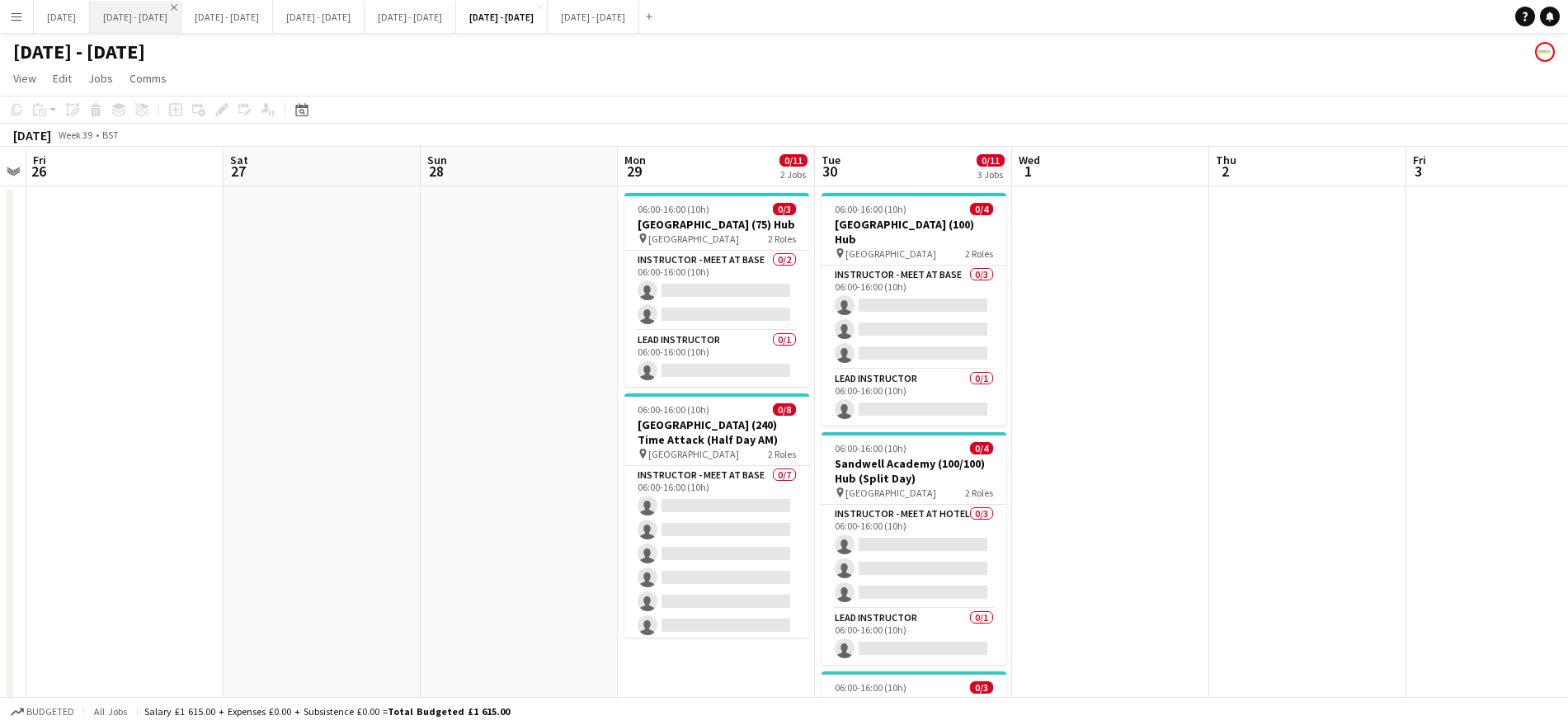
click at [177, 8] on app-icon "Close" at bounding box center [174, 8] width 7 height 7
click at [19, 23] on button "Menu" at bounding box center [16, 16] width 33 height 33
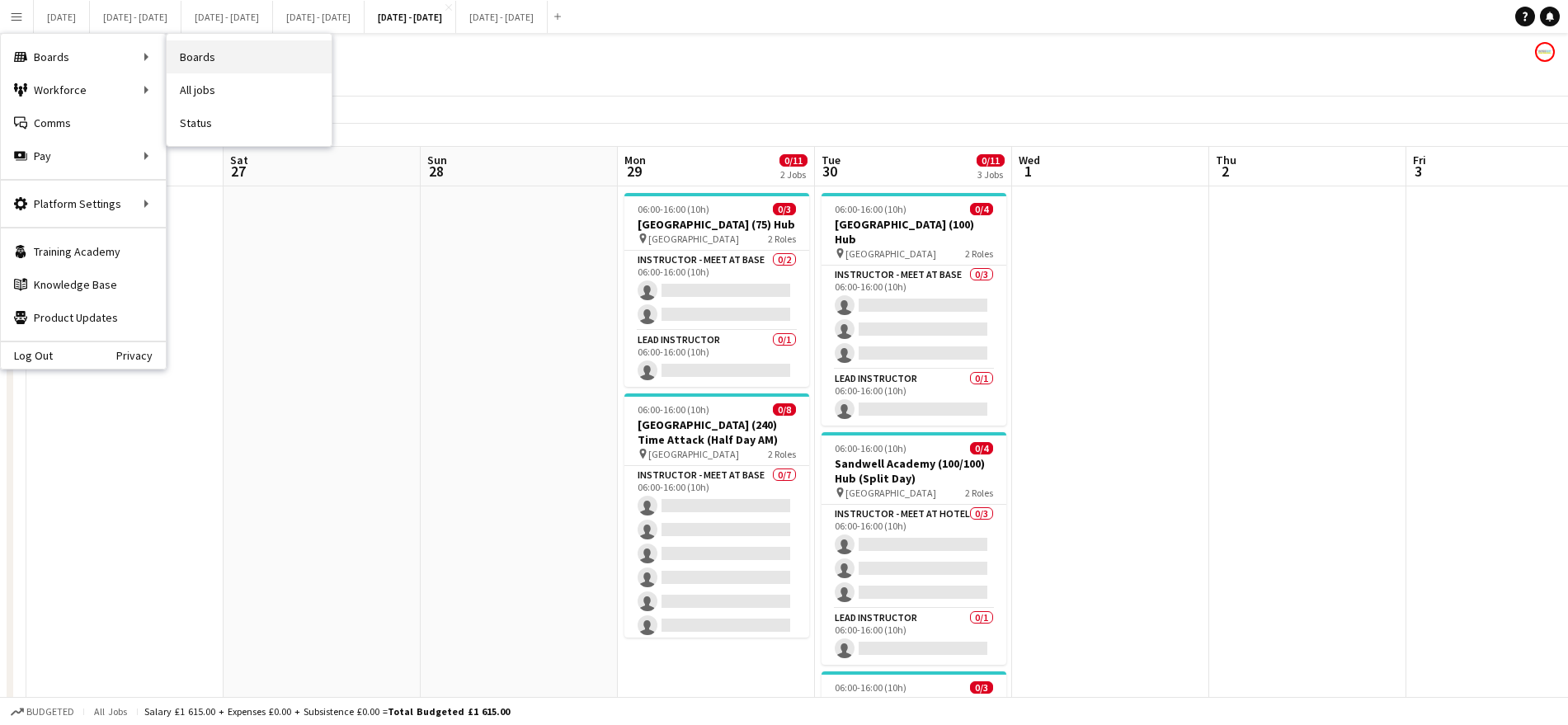
click at [247, 51] on link "Boards" at bounding box center [249, 56] width 165 height 33
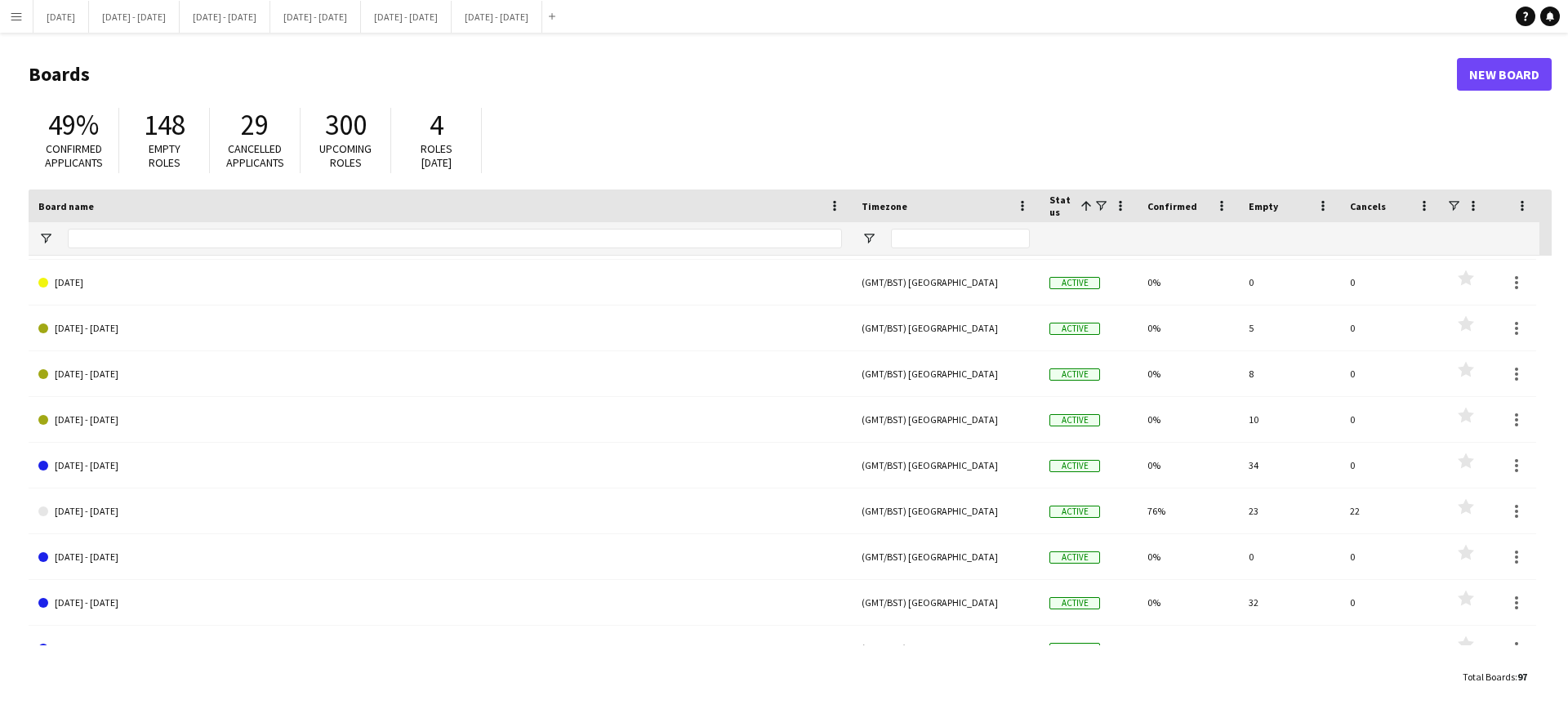
scroll to position [703, 0]
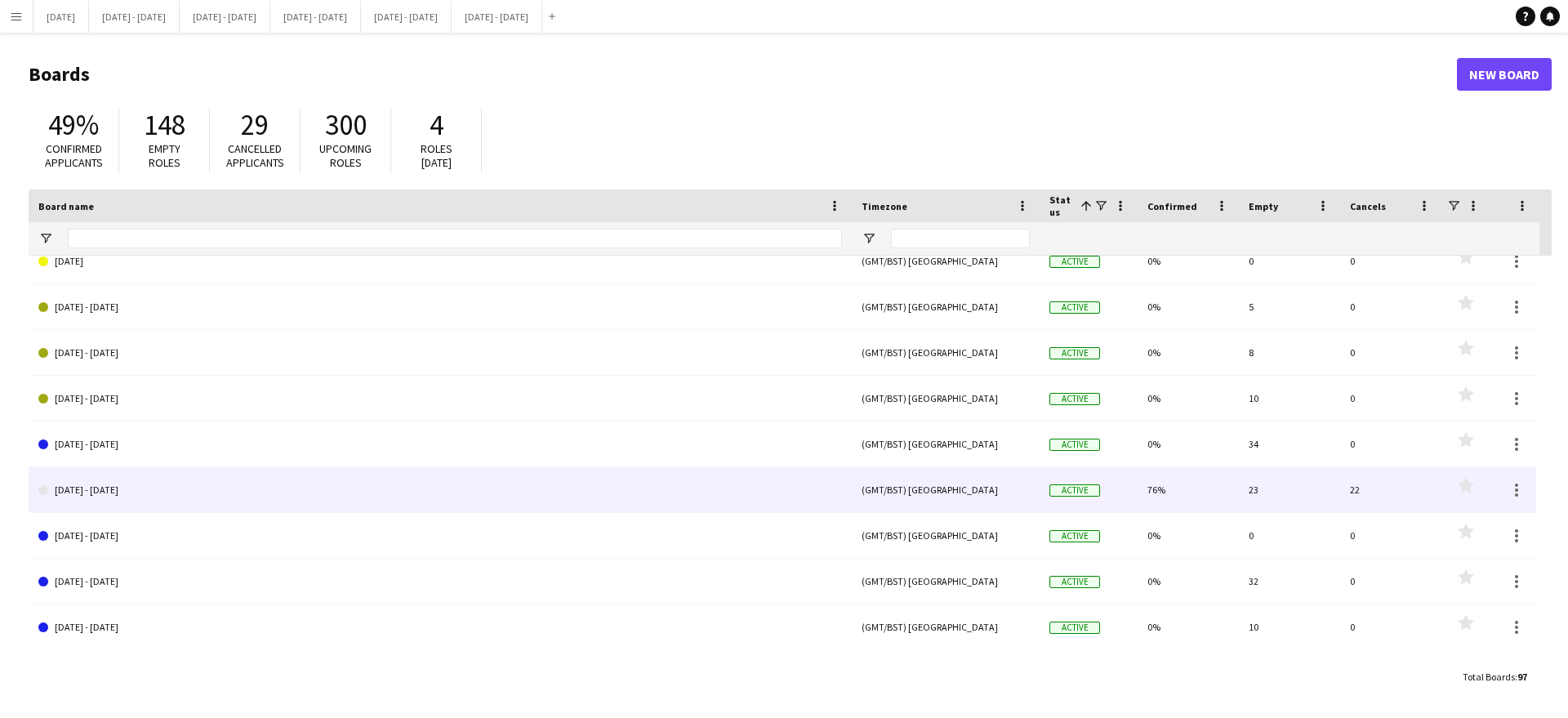
click at [182, 481] on link "[DATE] - [DATE]" at bounding box center [440, 490] width 804 height 46
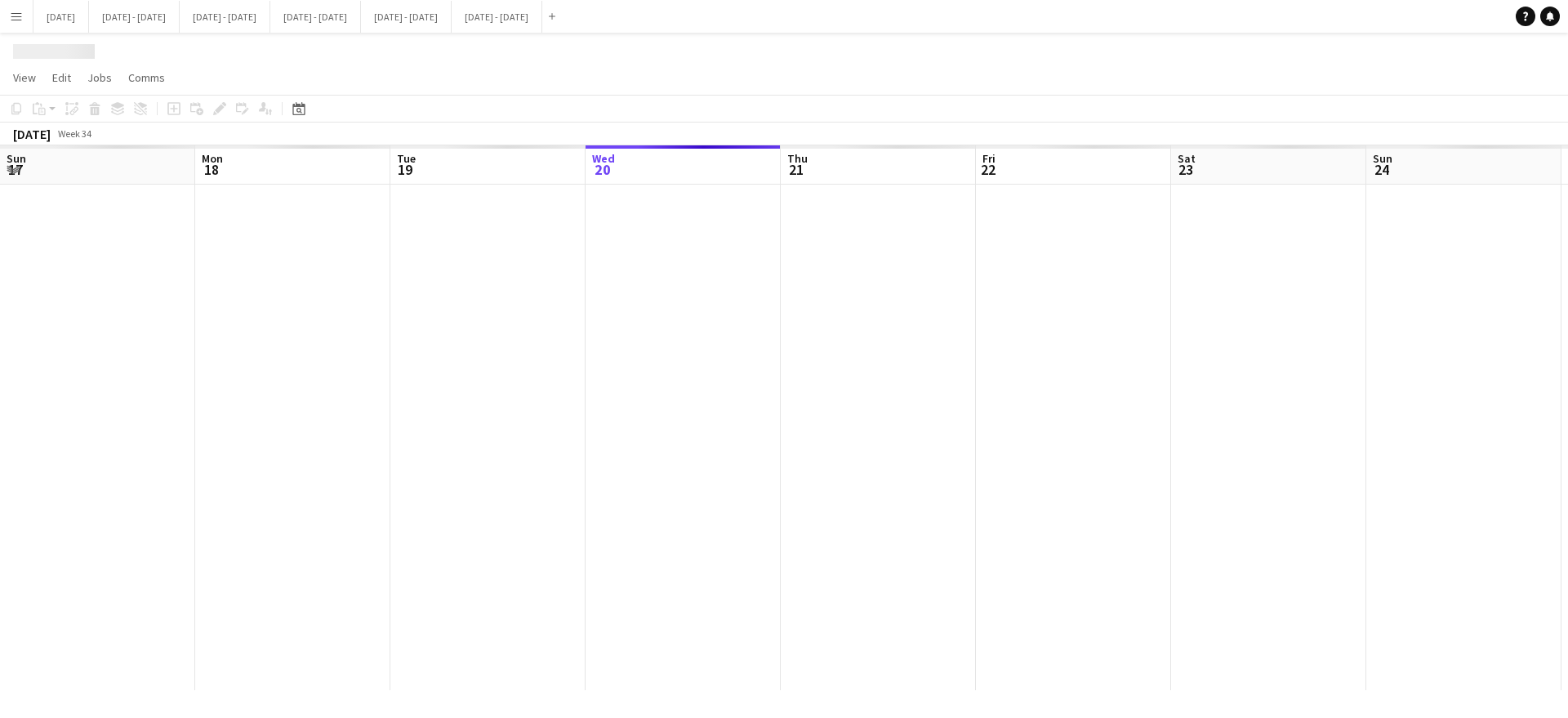
scroll to position [0, 391]
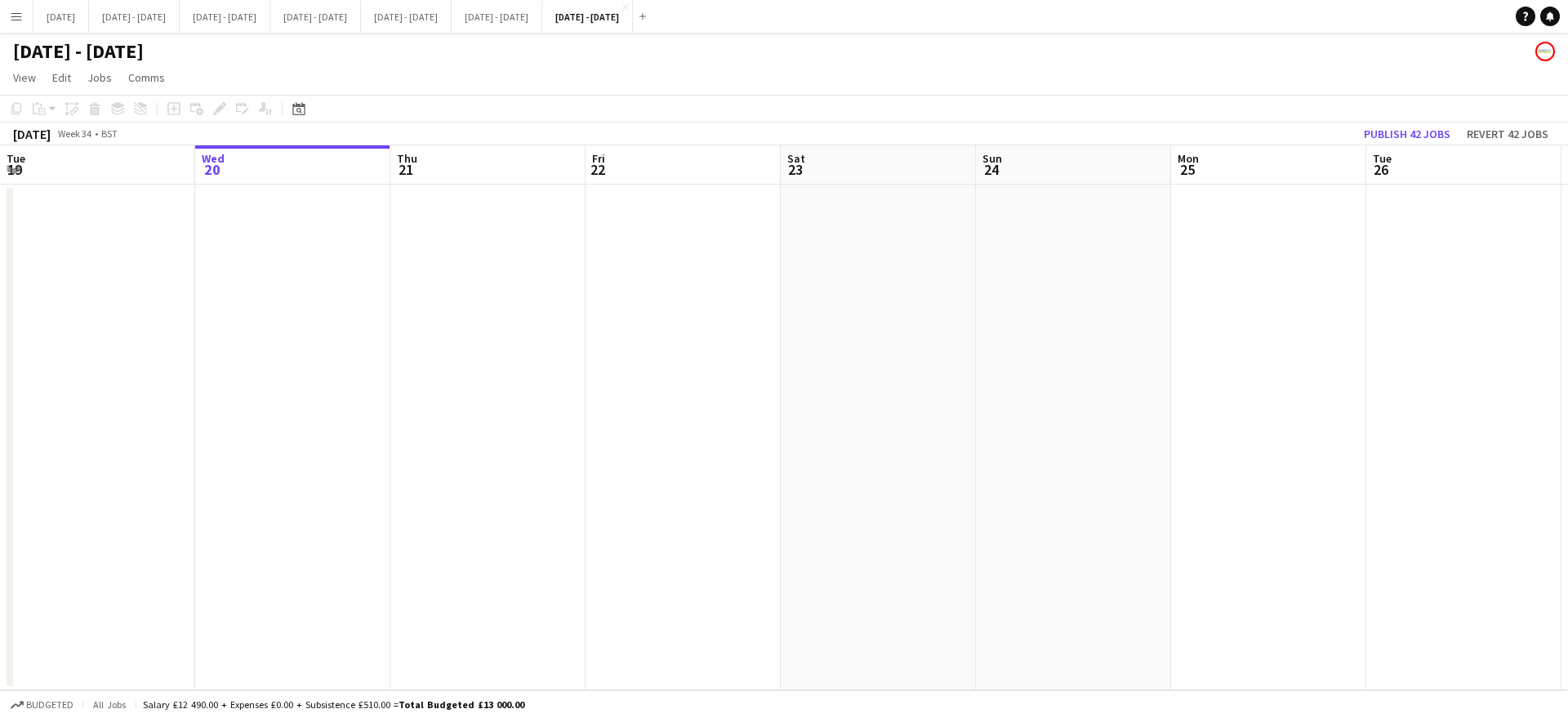
click at [77, 52] on h1 "[DATE] - [DATE]" at bounding box center [78, 51] width 131 height 24
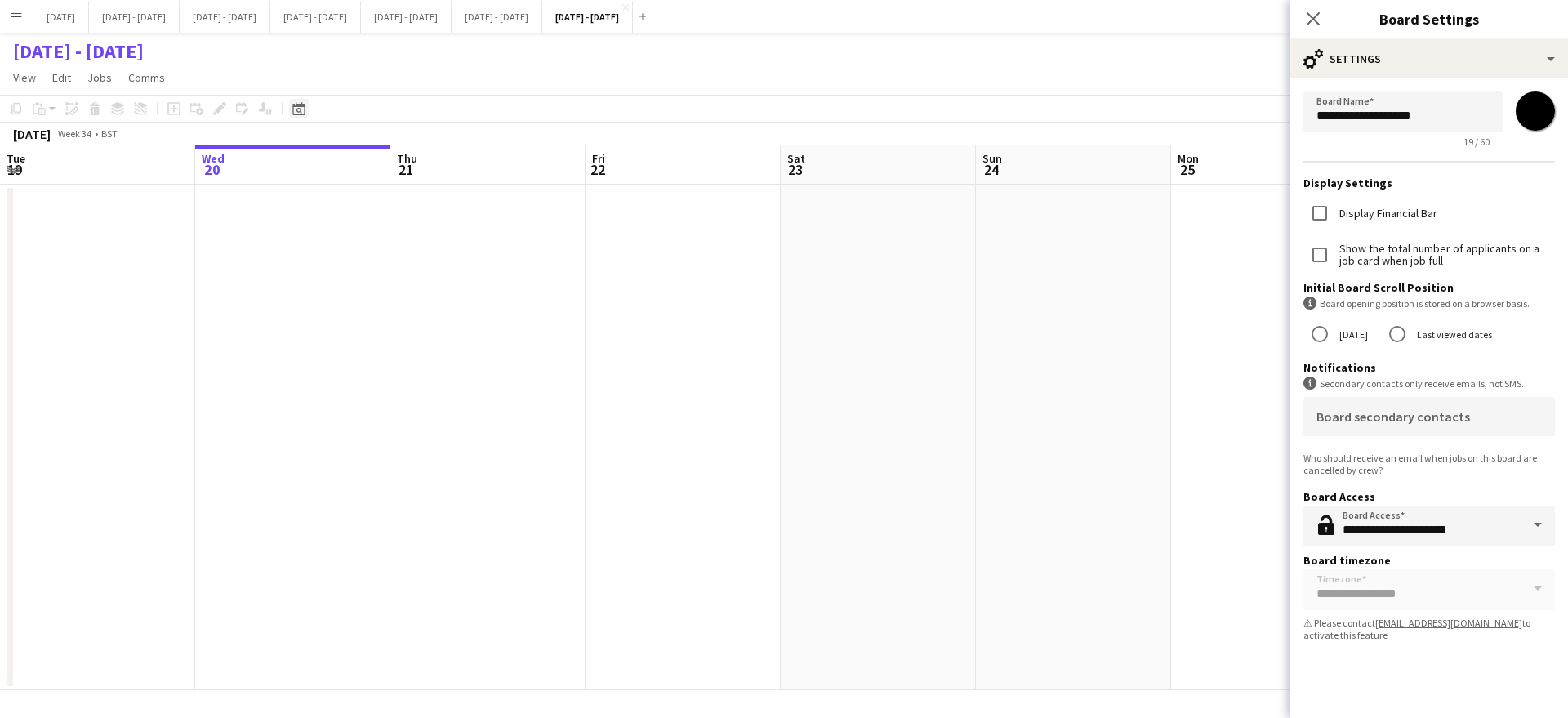
click at [297, 107] on icon "Date picker" at bounding box center [299, 109] width 13 height 13
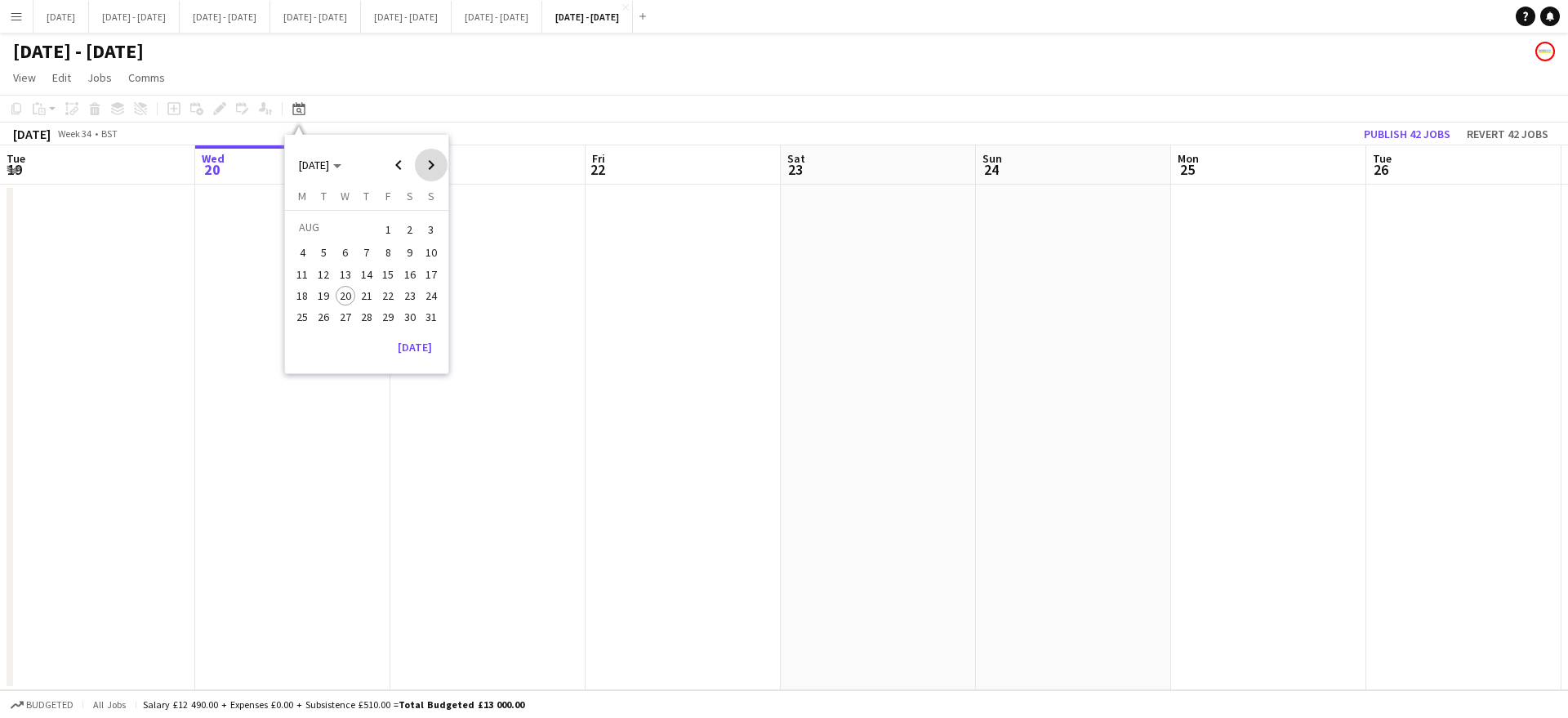
click at [430, 165] on span "Next month" at bounding box center [431, 164] width 32 height 32
click at [306, 246] on span "1" at bounding box center [302, 249] width 20 height 20
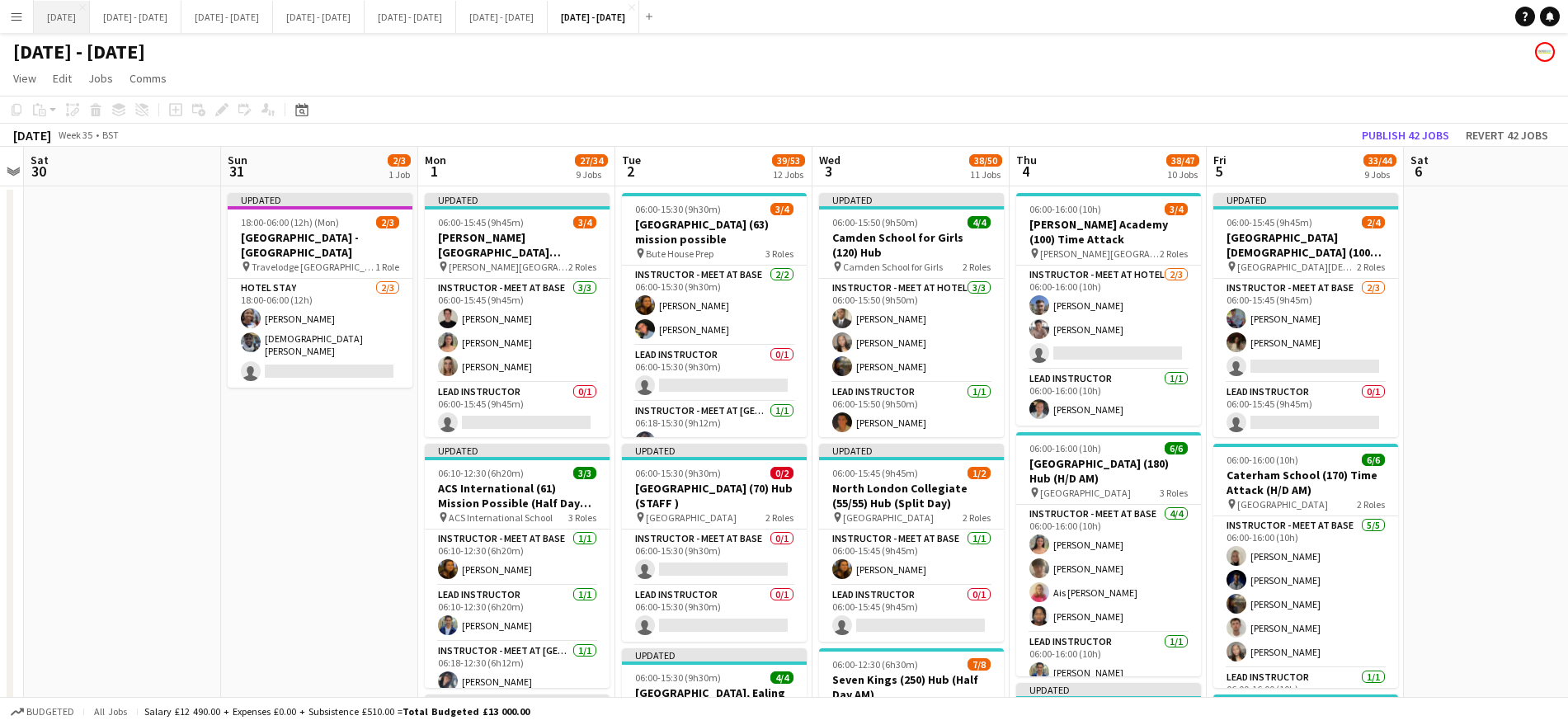
click at [66, 17] on button "[DATE] Close" at bounding box center [61, 17] width 56 height 32
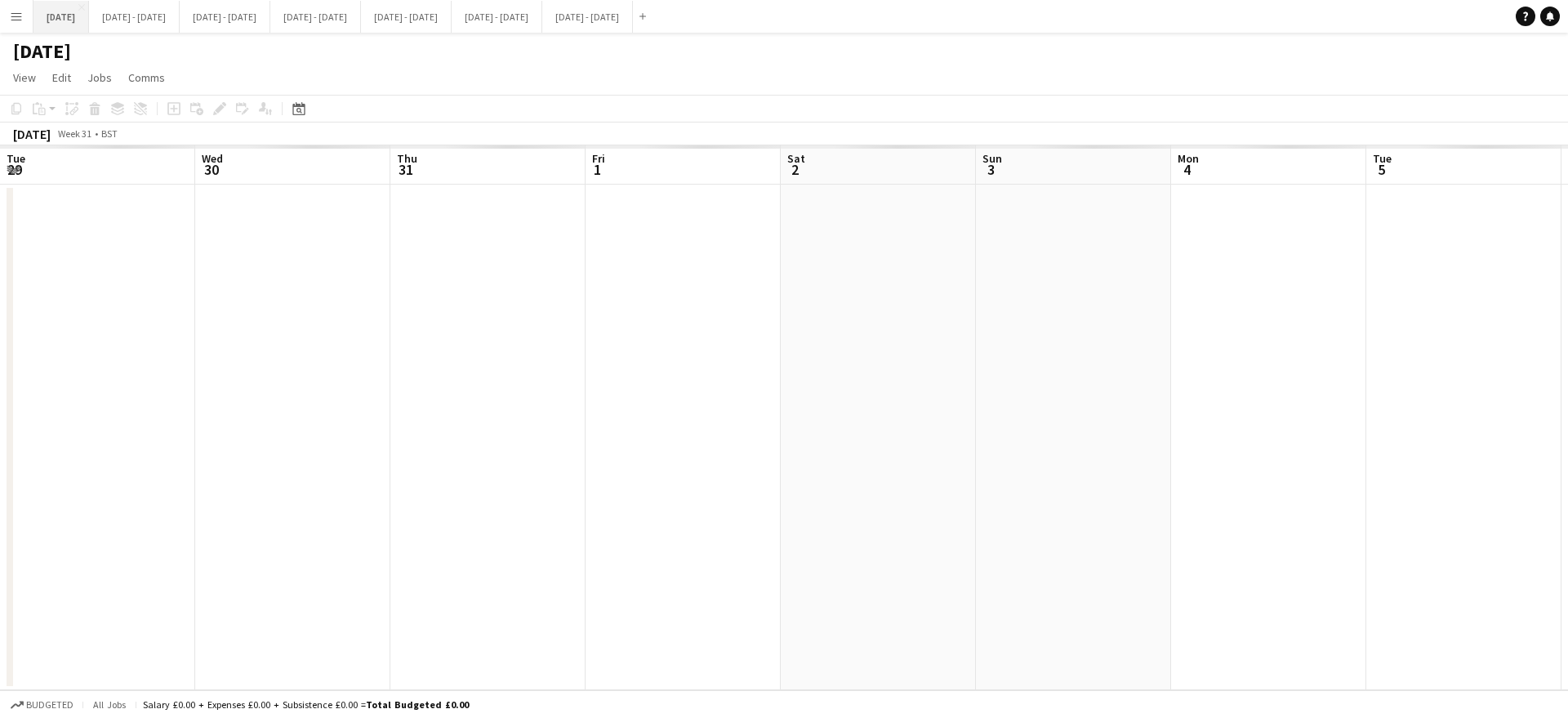
scroll to position [0, 342]
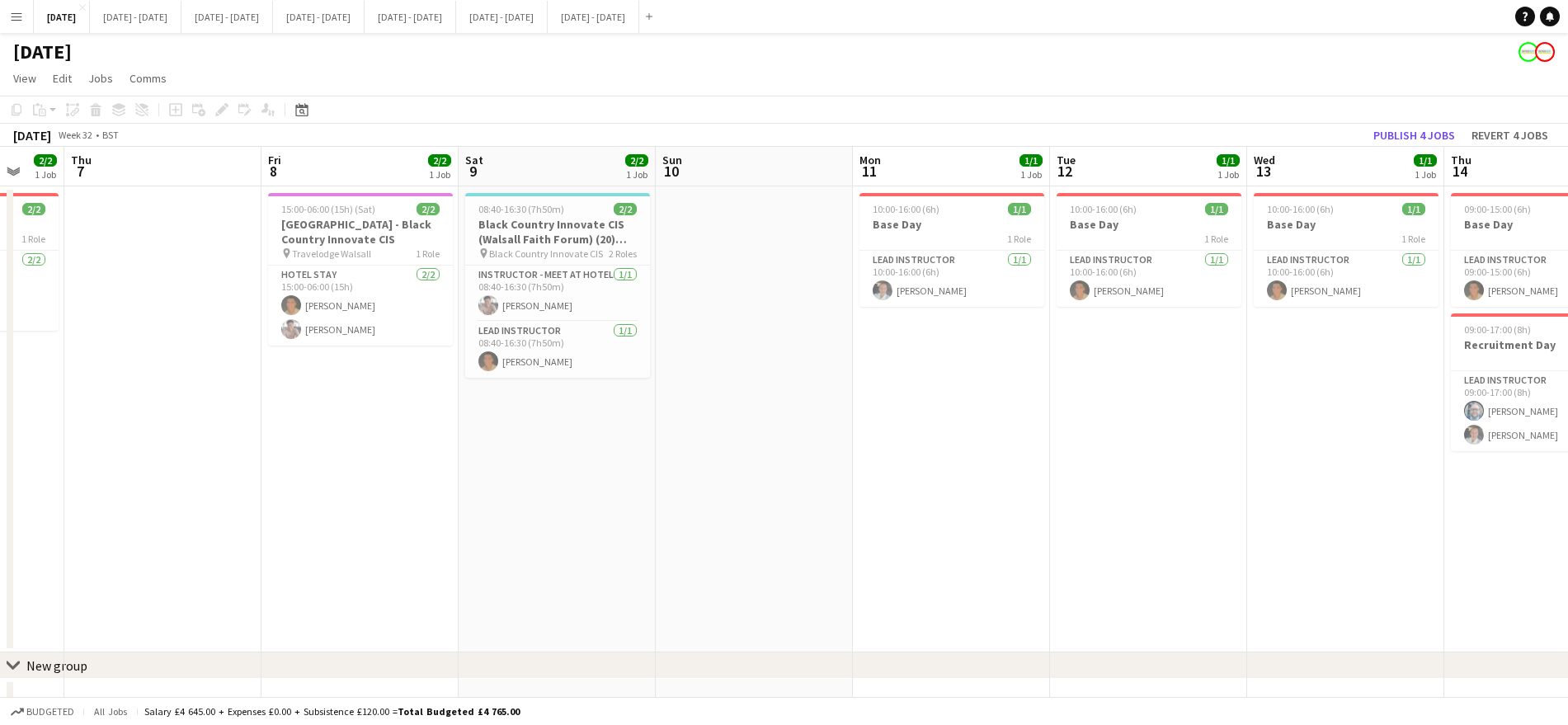
drag, startPoint x: 1369, startPoint y: 477, endPoint x: 3, endPoint y: 529, distance: 1367.0
click at [3, 529] on app-calendar-viewport "Mon 4 4/4 2 Jobs Tue 5 3/3 1 Job Wed 6 2/2 1 Job Thu 7 Fri 8 2/2 1 Job Sat 9 2/…" at bounding box center [784, 437] width 1568 height 581
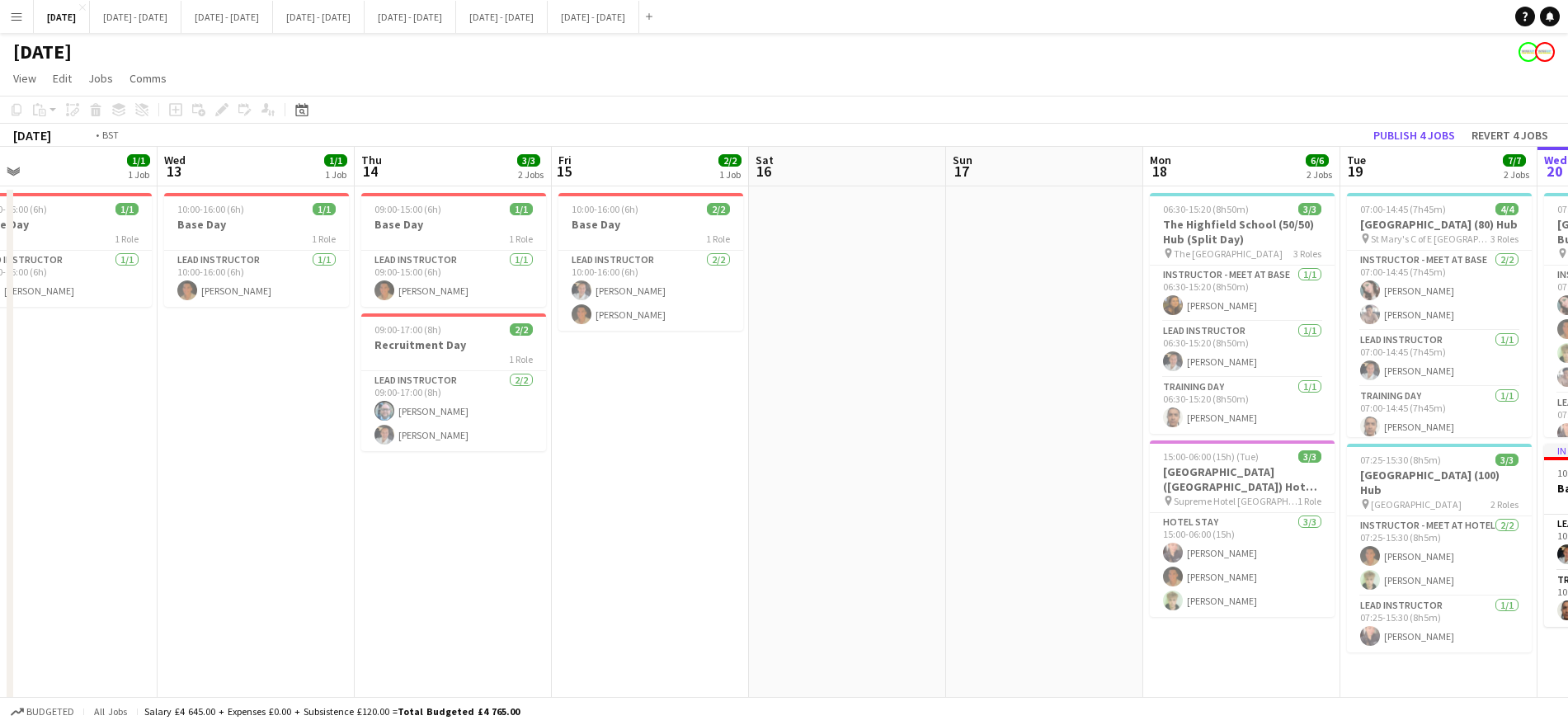
scroll to position [0, 604]
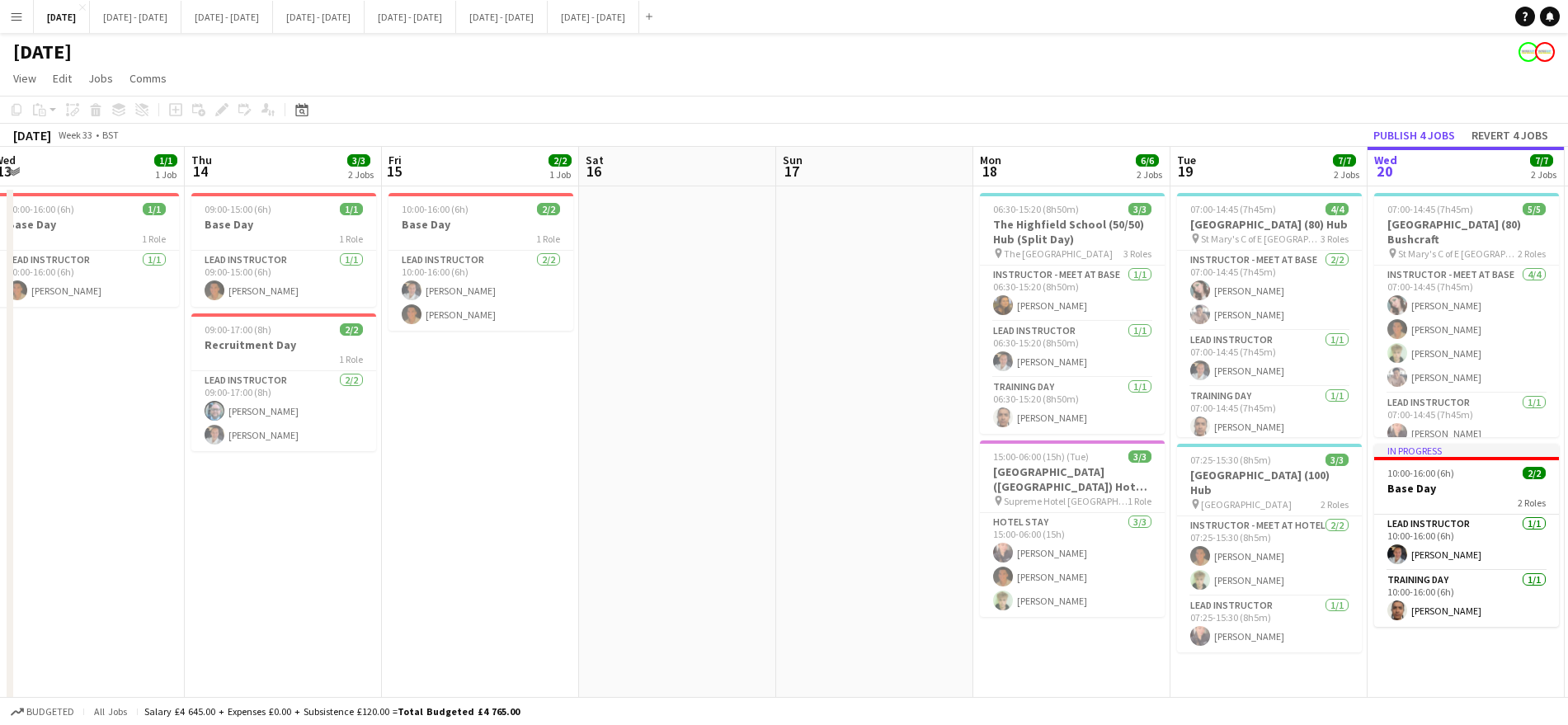
drag, startPoint x: 1319, startPoint y: 438, endPoint x: 61, endPoint y: 353, distance: 1260.9
click at [61, 353] on app-calendar-viewport "Sun 10 Mon 11 1/1 1 Job Tue 12 1/1 1 Job Wed 13 1/1 1 Job Thu 14 3/3 2 Jobs Fri…" at bounding box center [784, 592] width 1568 height 891
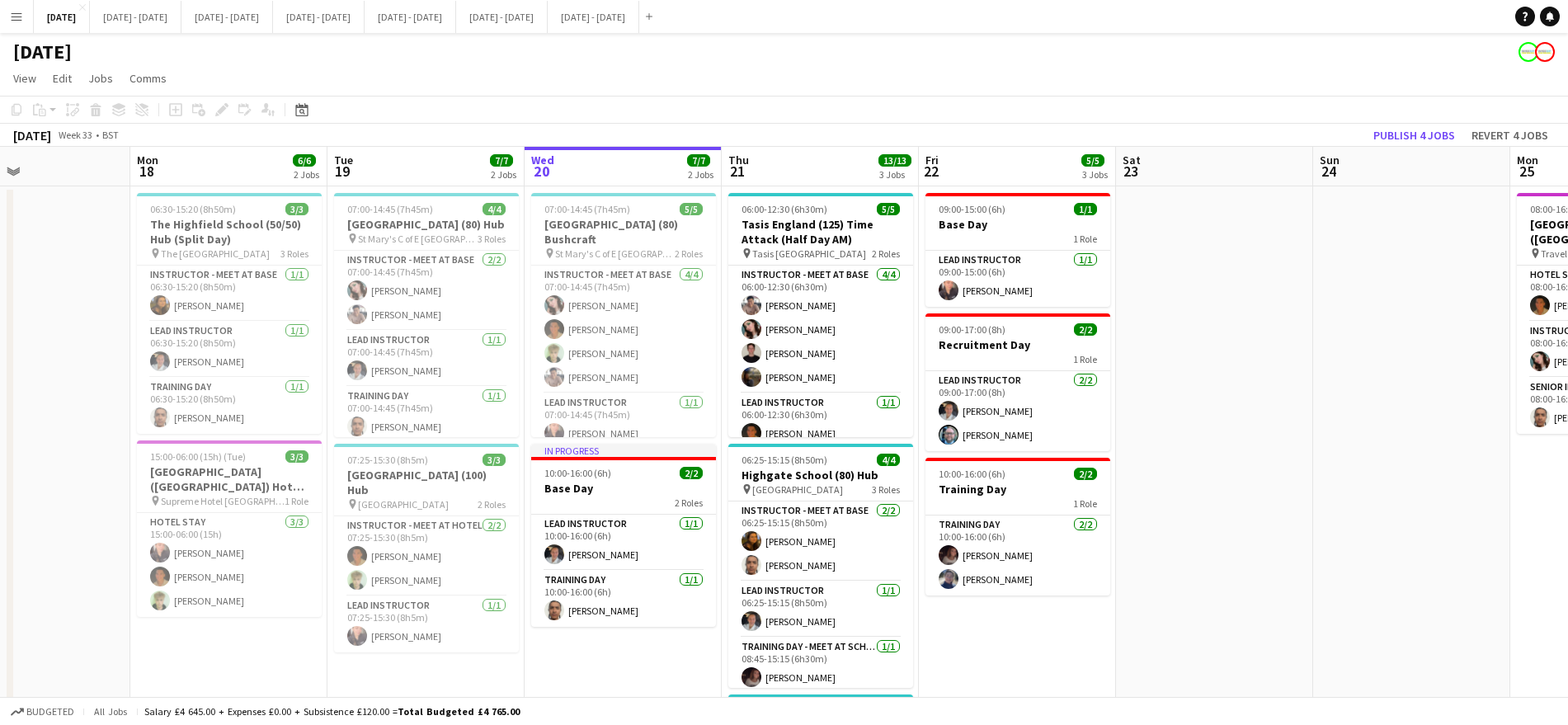
scroll to position [0, 857]
drag, startPoint x: 956, startPoint y: 414, endPoint x: 112, endPoint y: 416, distance: 844.0
click at [112, 416] on app-calendar-viewport "Wed 13 1/1 1 Job Thu 14 3/3 2 Jobs Fri 15 2/2 1 Job Sat 16 Sun 17 Mon 18 6/6 2 …" at bounding box center [784, 644] width 1568 height 995
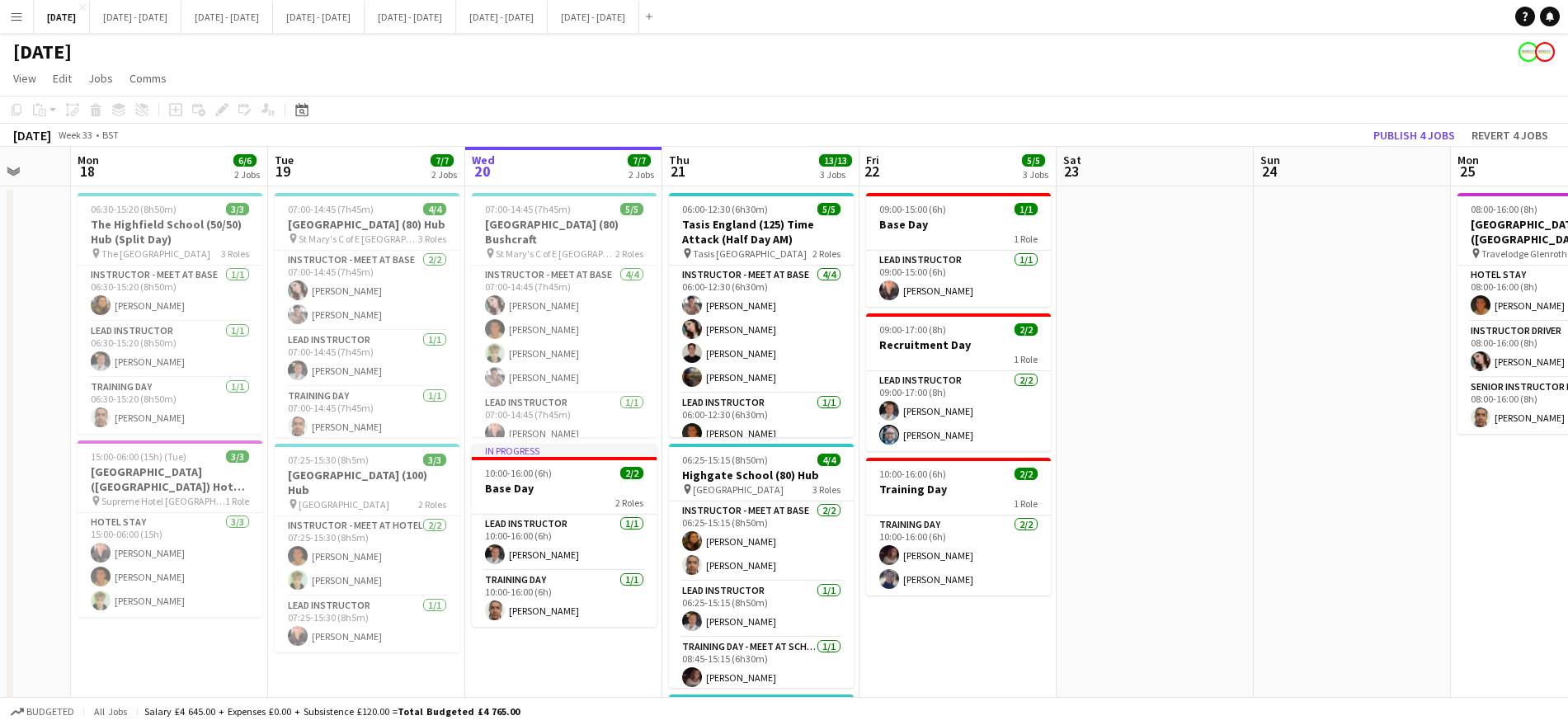
drag, startPoint x: 1321, startPoint y: 434, endPoint x: 1261, endPoint y: 433, distance: 60.0
click at [1261, 433] on app-calendar-viewport "Wed 13 1/1 1 Job Thu 14 3/3 2 Jobs Fri 15 2/2 1 Job Sat 16 Sun 17 Mon 18 6/6 2 …" at bounding box center [784, 644] width 1568 height 995
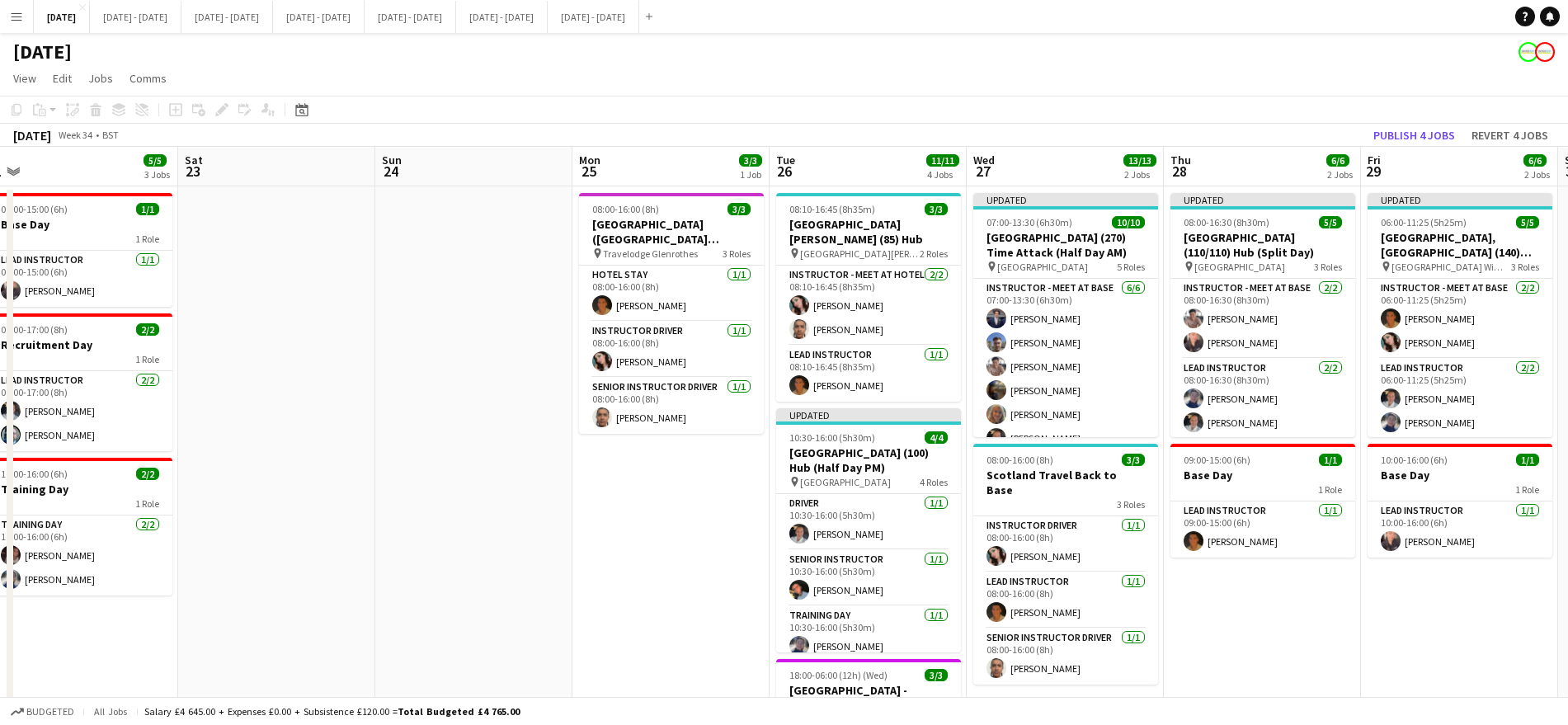
scroll to position [0, 616]
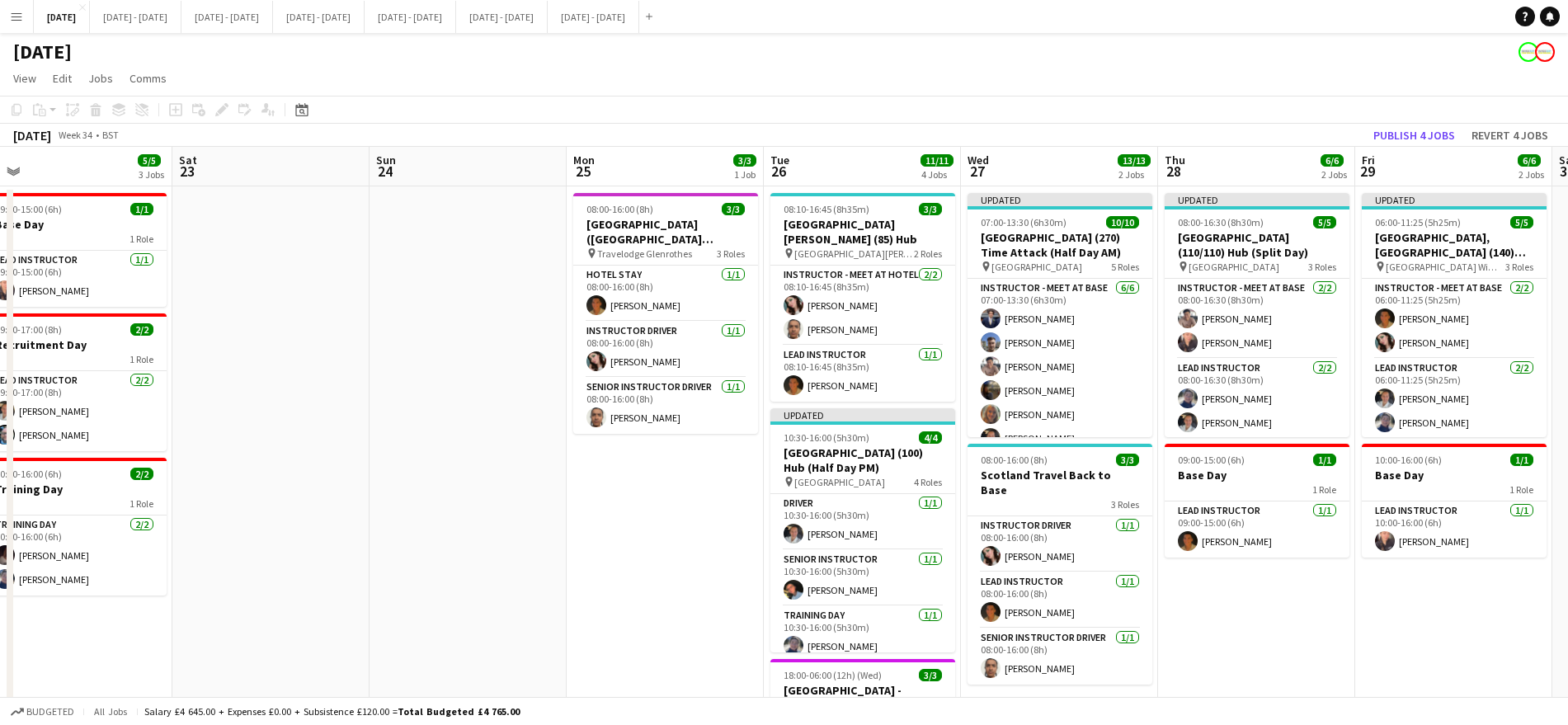
drag, startPoint x: 1278, startPoint y: 427, endPoint x: 413, endPoint y: 412, distance: 865.1
click at [413, 412] on app-calendar-viewport "Tue 19 7/7 2 Jobs Wed 20 7/7 2 Jobs Thu 21 13/13 3 Jobs Fri 22 5/5 3 Jobs Sat 2…" at bounding box center [784, 644] width 1568 height 995
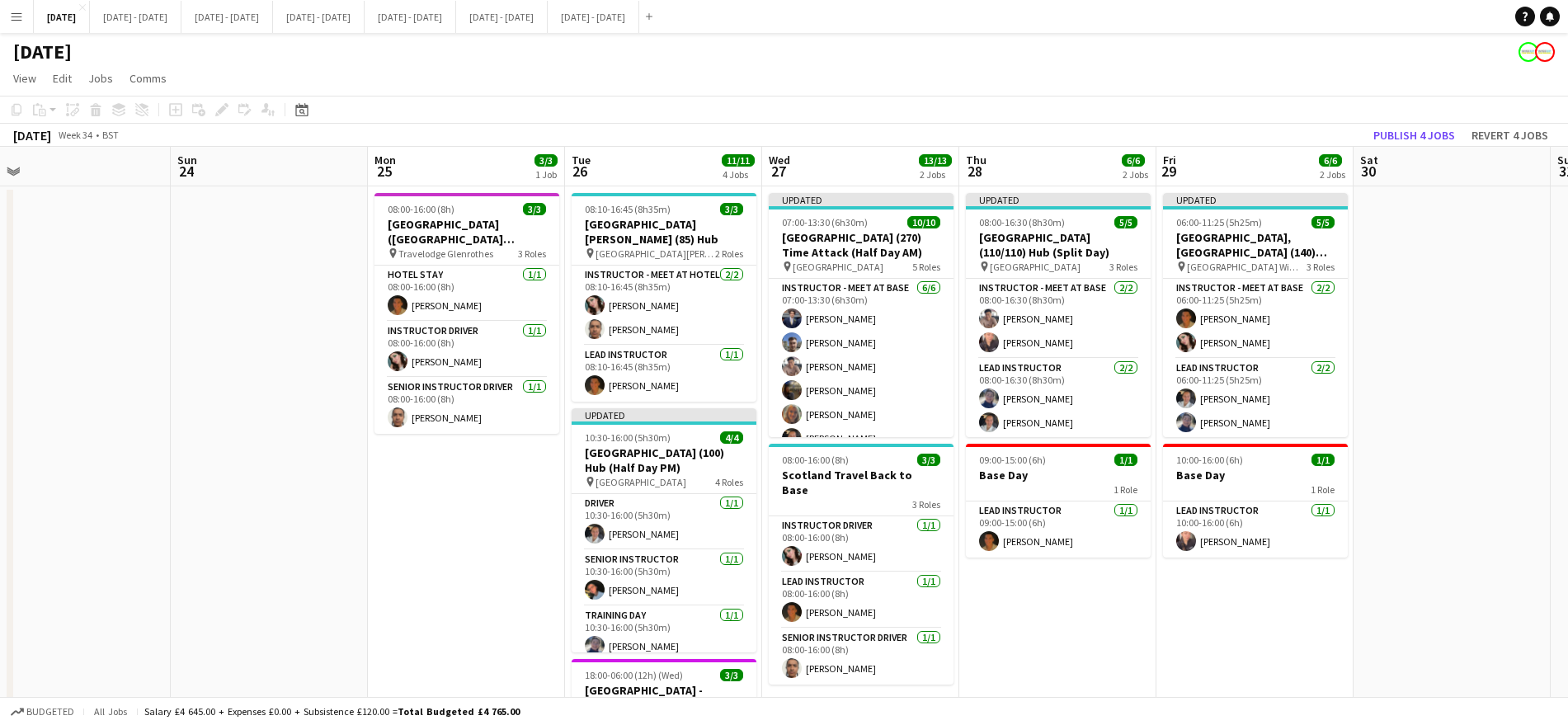
scroll to position [0, 816]
drag, startPoint x: 1377, startPoint y: 617, endPoint x: 1178, endPoint y: 595, distance: 200.2
click at [1178, 595] on app-calendar-viewport "Tue 19 7/7 2 Jobs Wed 20 7/7 2 Jobs Thu 21 13/13 3 Jobs Fri 22 5/5 3 Jobs Sat 2…" at bounding box center [784, 644] width 1568 height 995
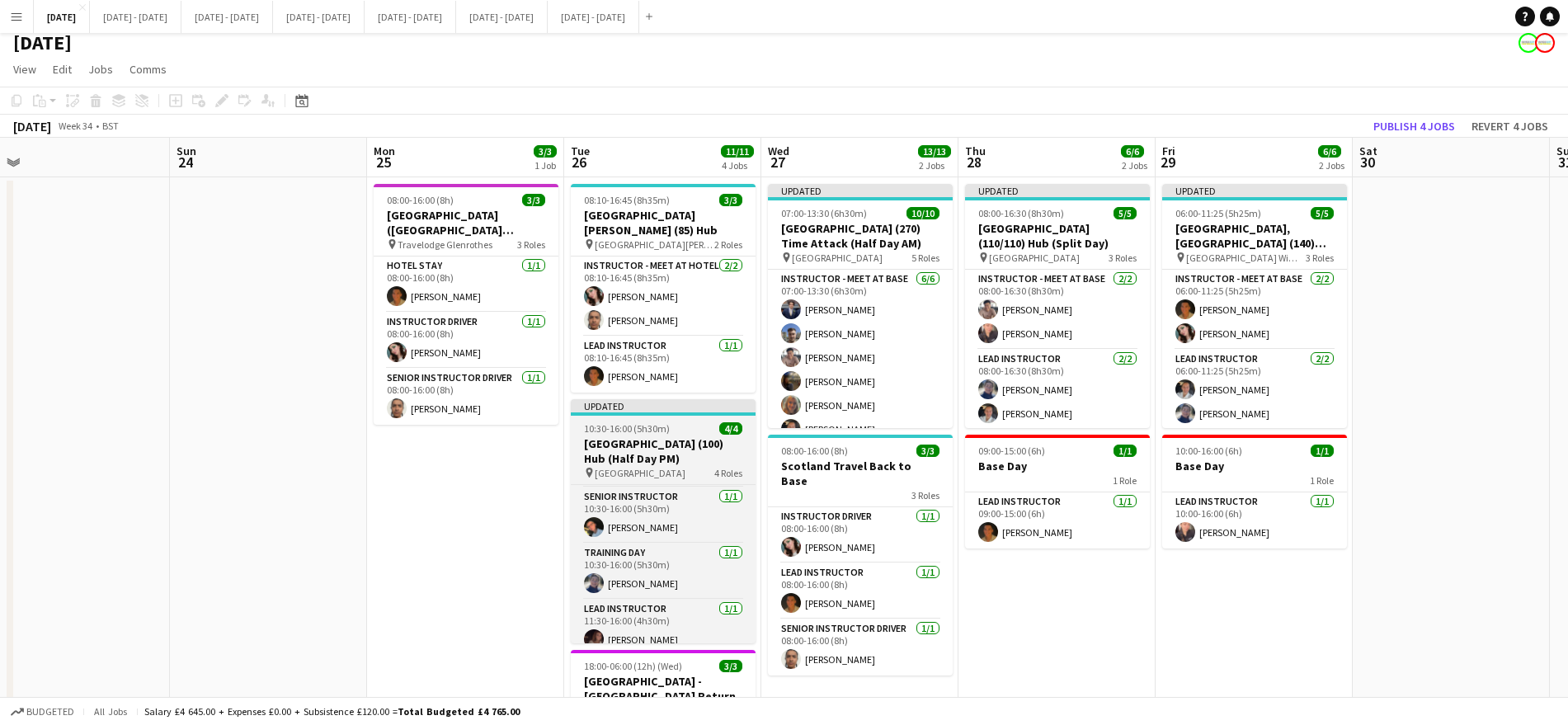
scroll to position [66, 0]
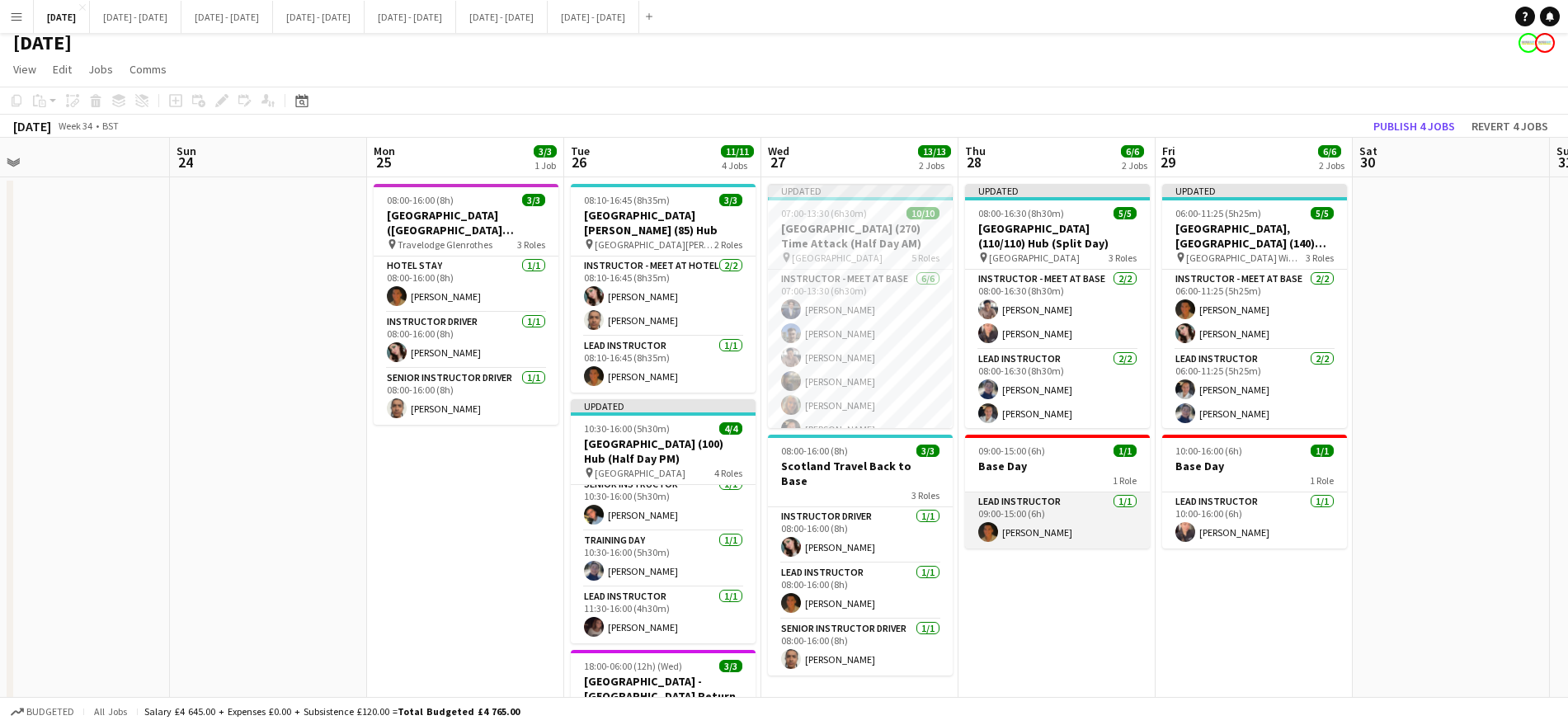
click at [981, 528] on app-user-avatar at bounding box center [988, 532] width 20 height 20
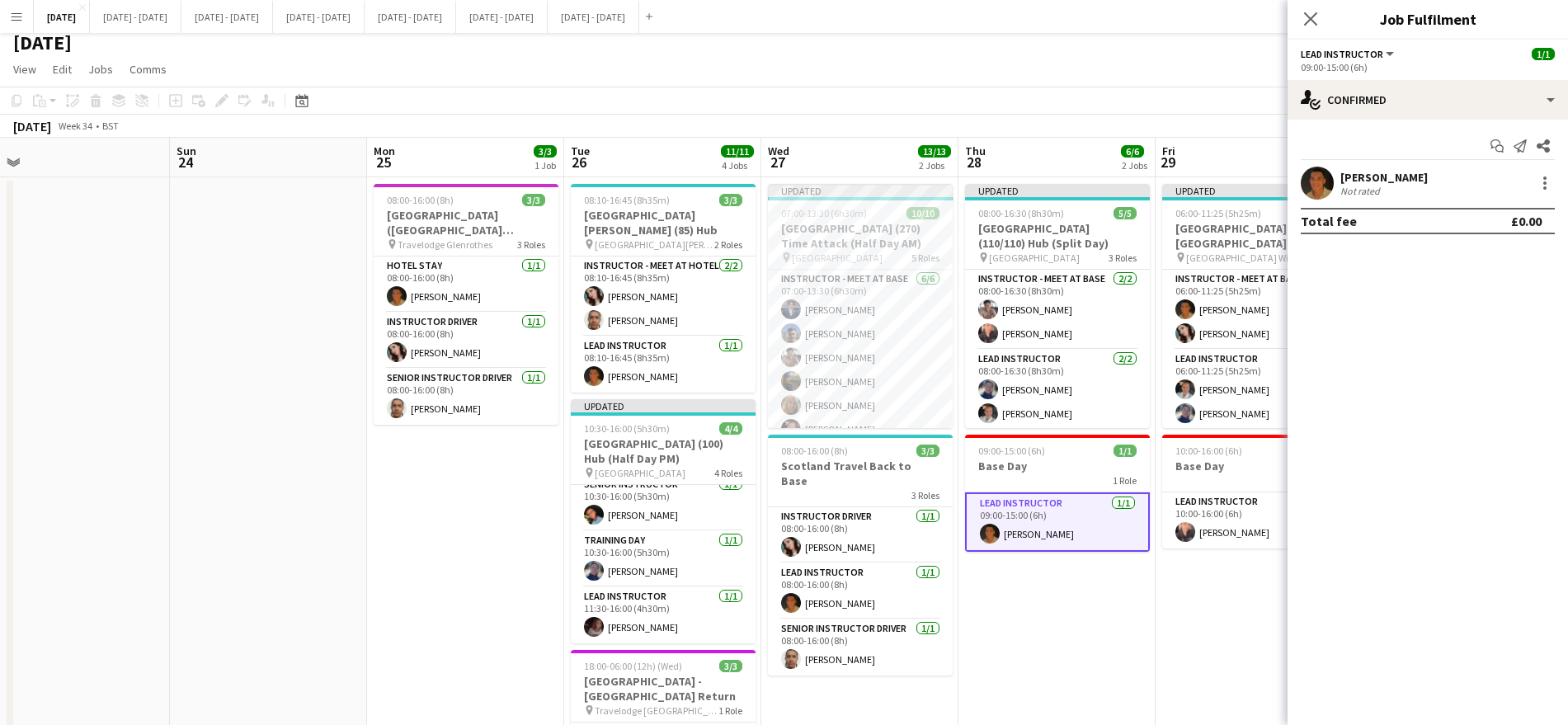
click at [1073, 619] on app-date-cell "Updated 08:00-16:30 (8h30m) 5/5 [GEOGRAPHIC_DATA] (110/110) Hub (Split Day) pin…" at bounding box center [1057, 565] width 197 height 775
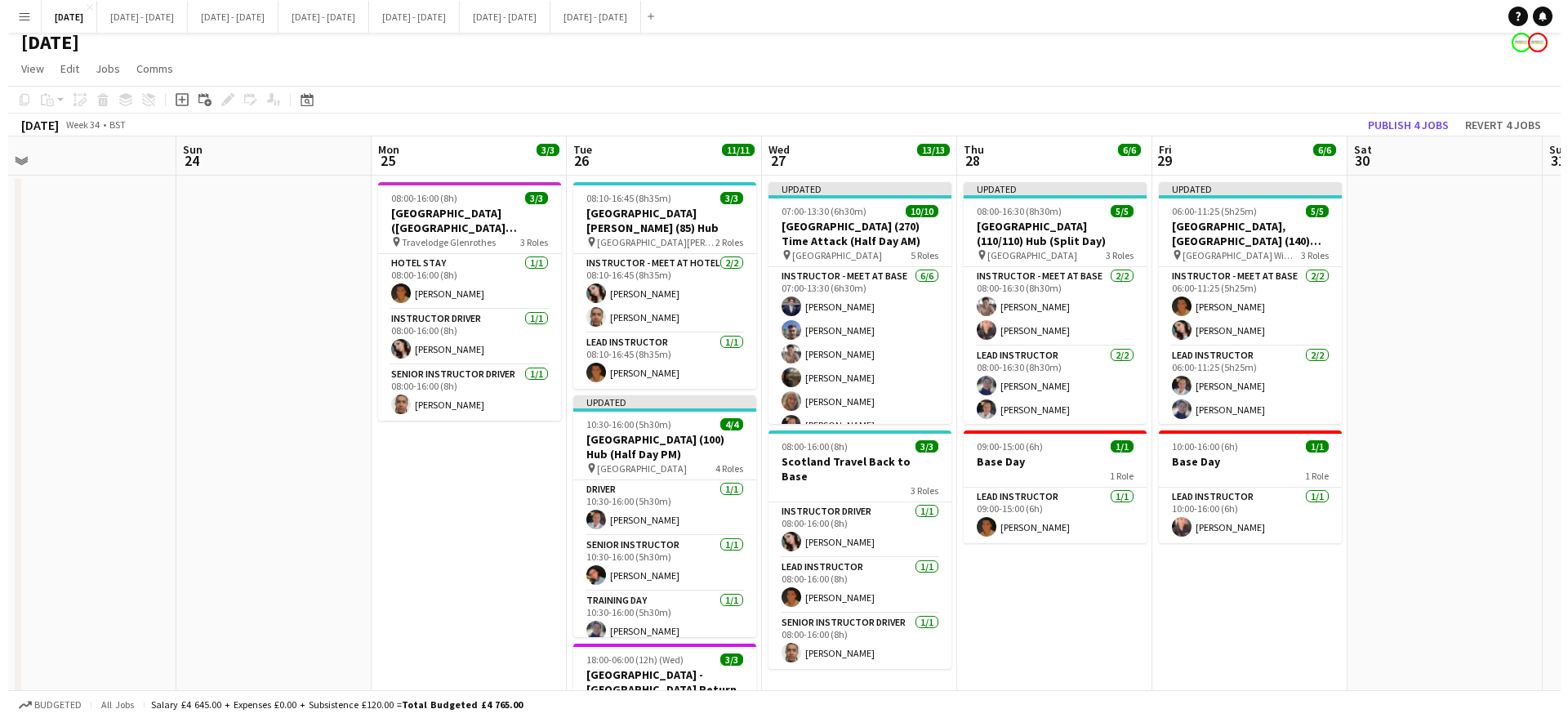
scroll to position [0, 0]
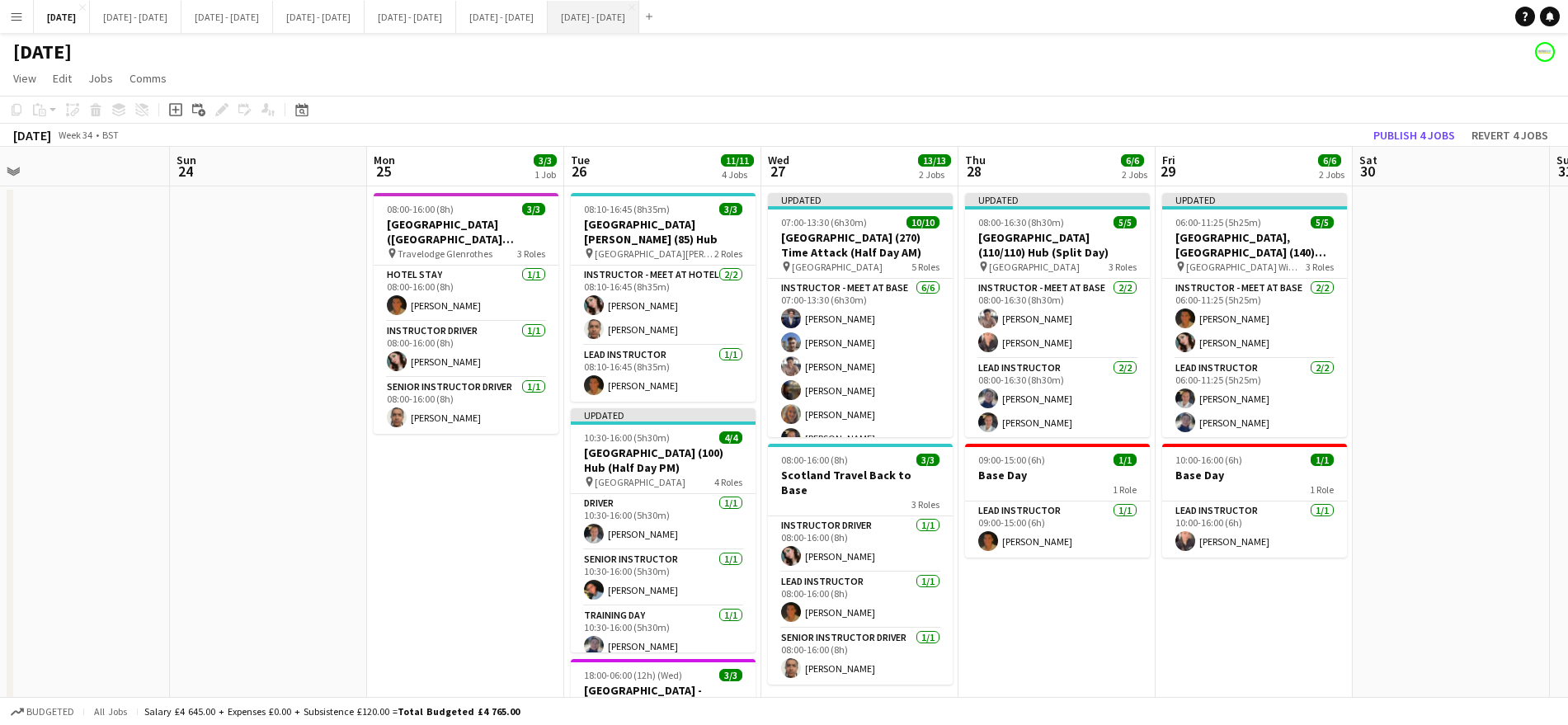
click at [639, 20] on button "[DATE] - [DATE] Close" at bounding box center [593, 17] width 92 height 32
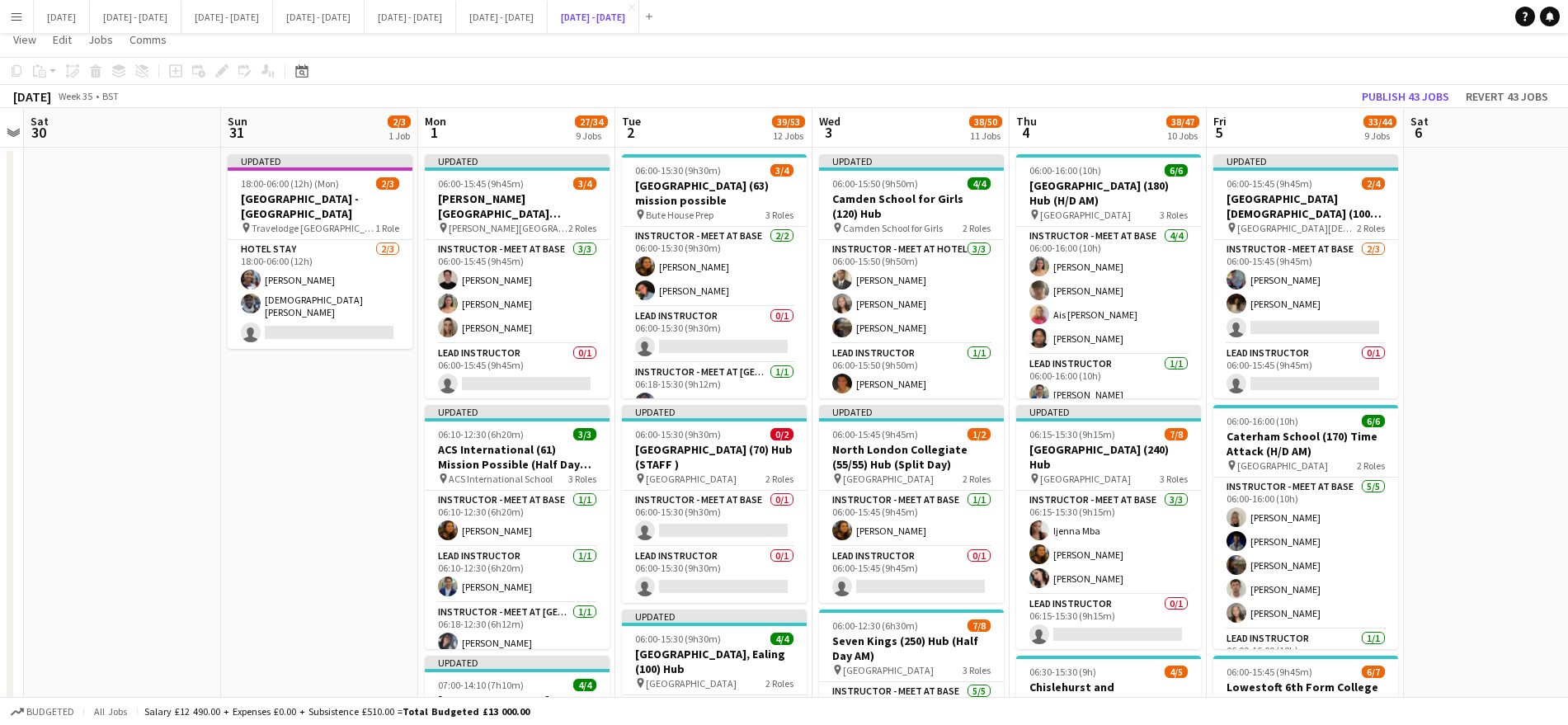
scroll to position [20, 0]
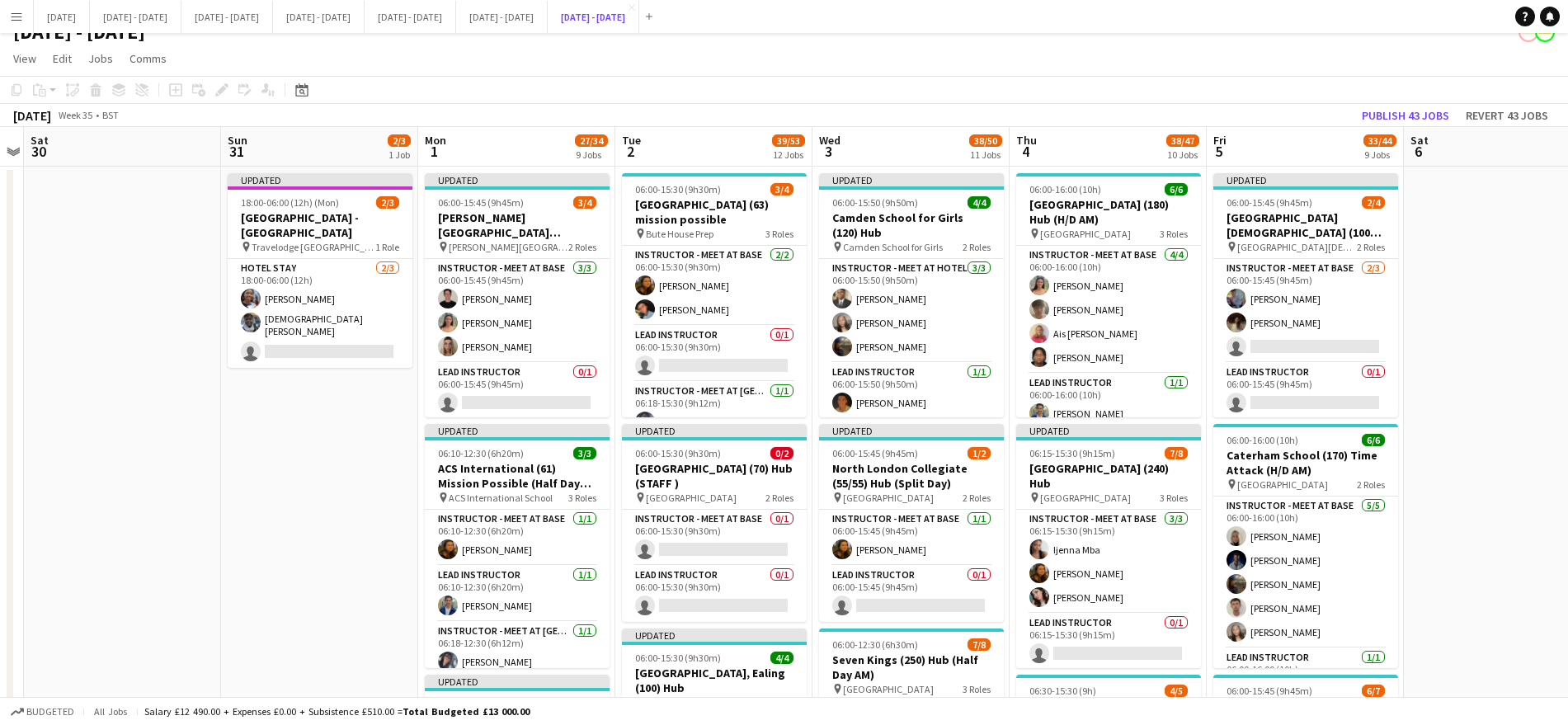
click at [548, 1] on button "[DATE] - [DATE] Close" at bounding box center [593, 17] width 92 height 32
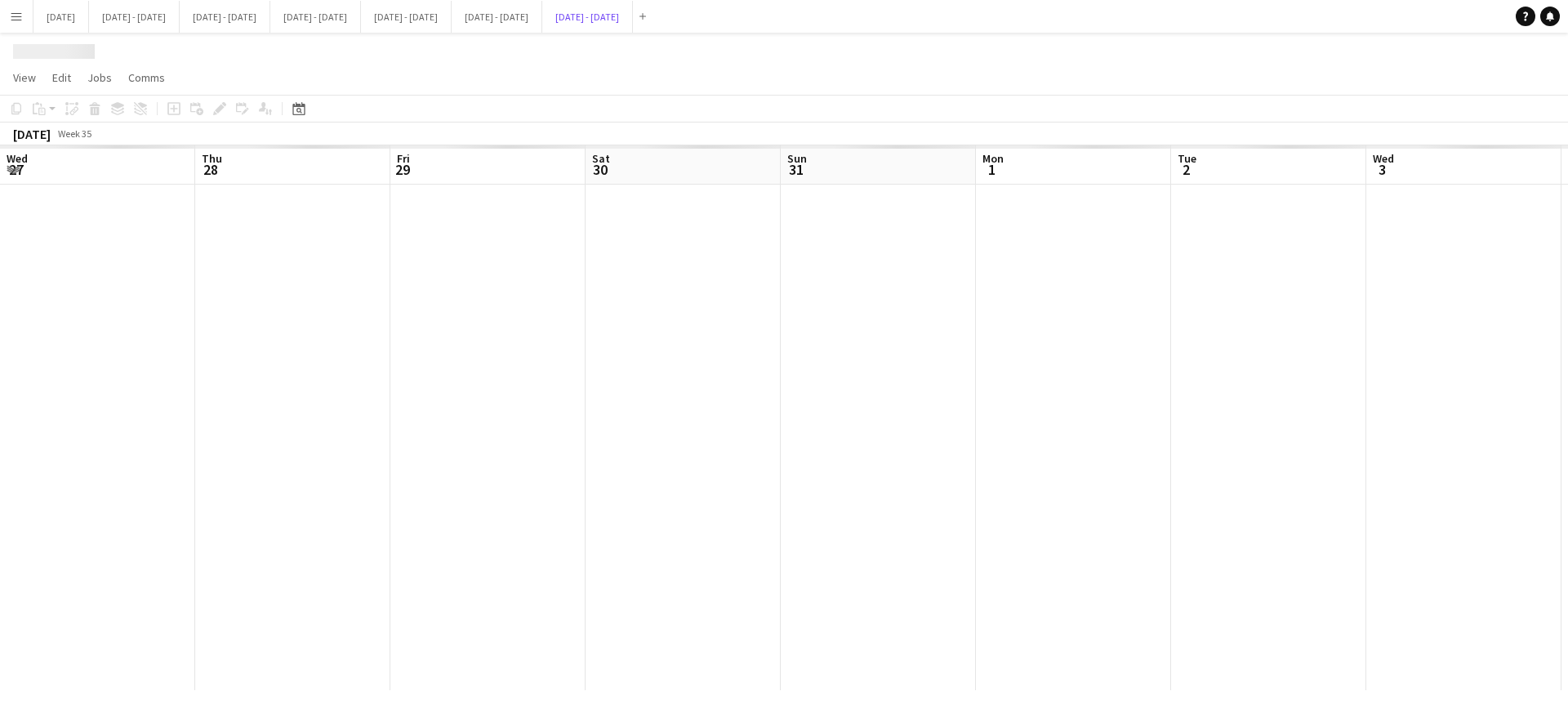
scroll to position [0, 562]
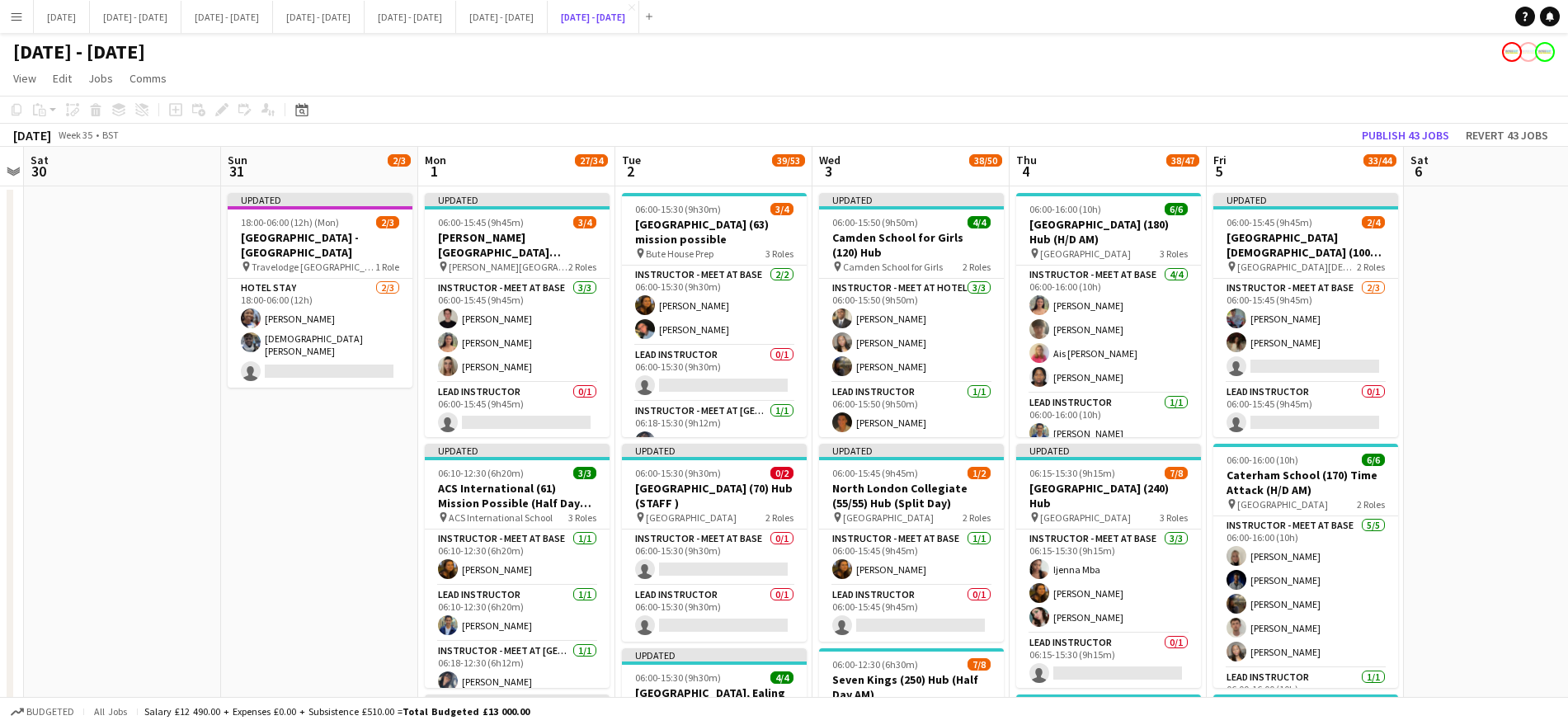
click at [548, 1] on button "[DATE] - [DATE] Close" at bounding box center [593, 17] width 92 height 32
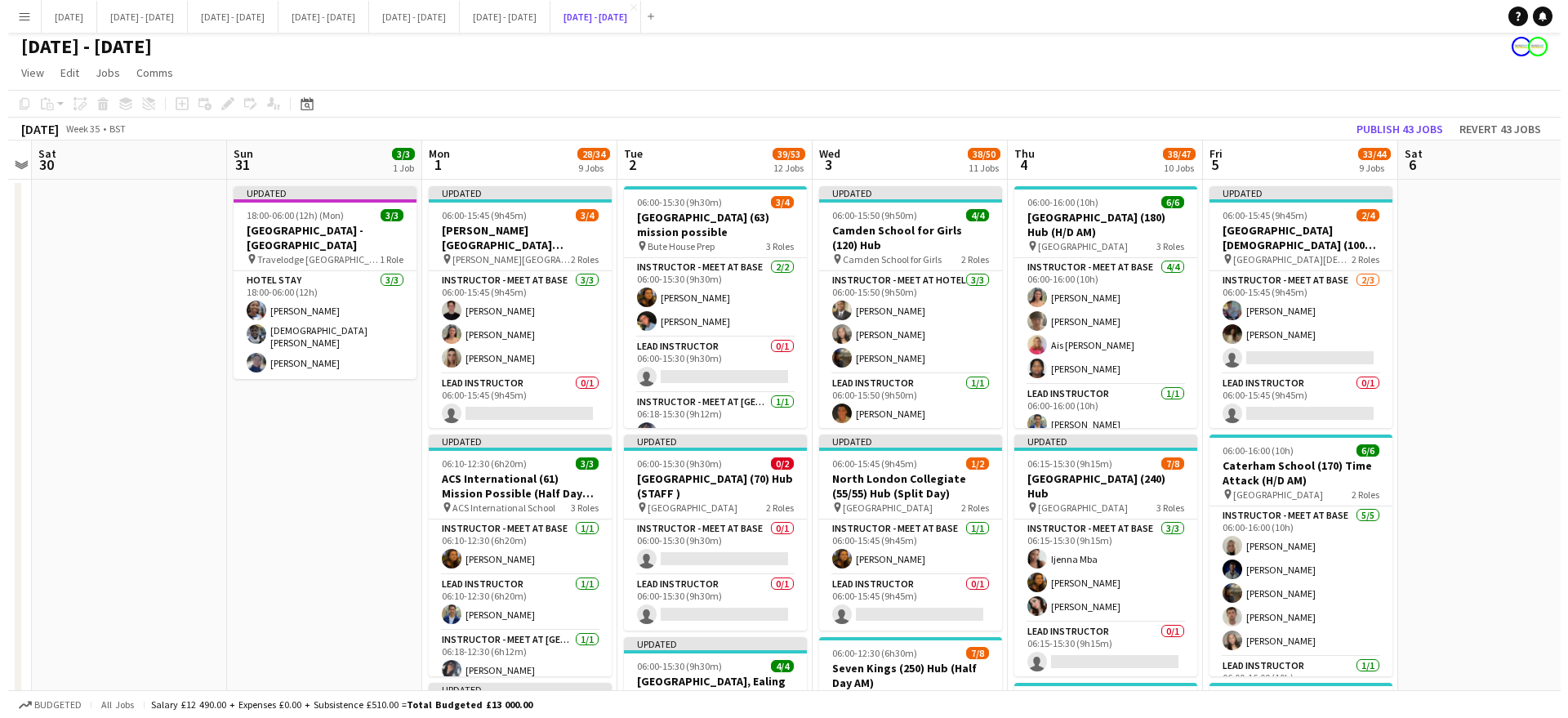
scroll to position [0, 0]
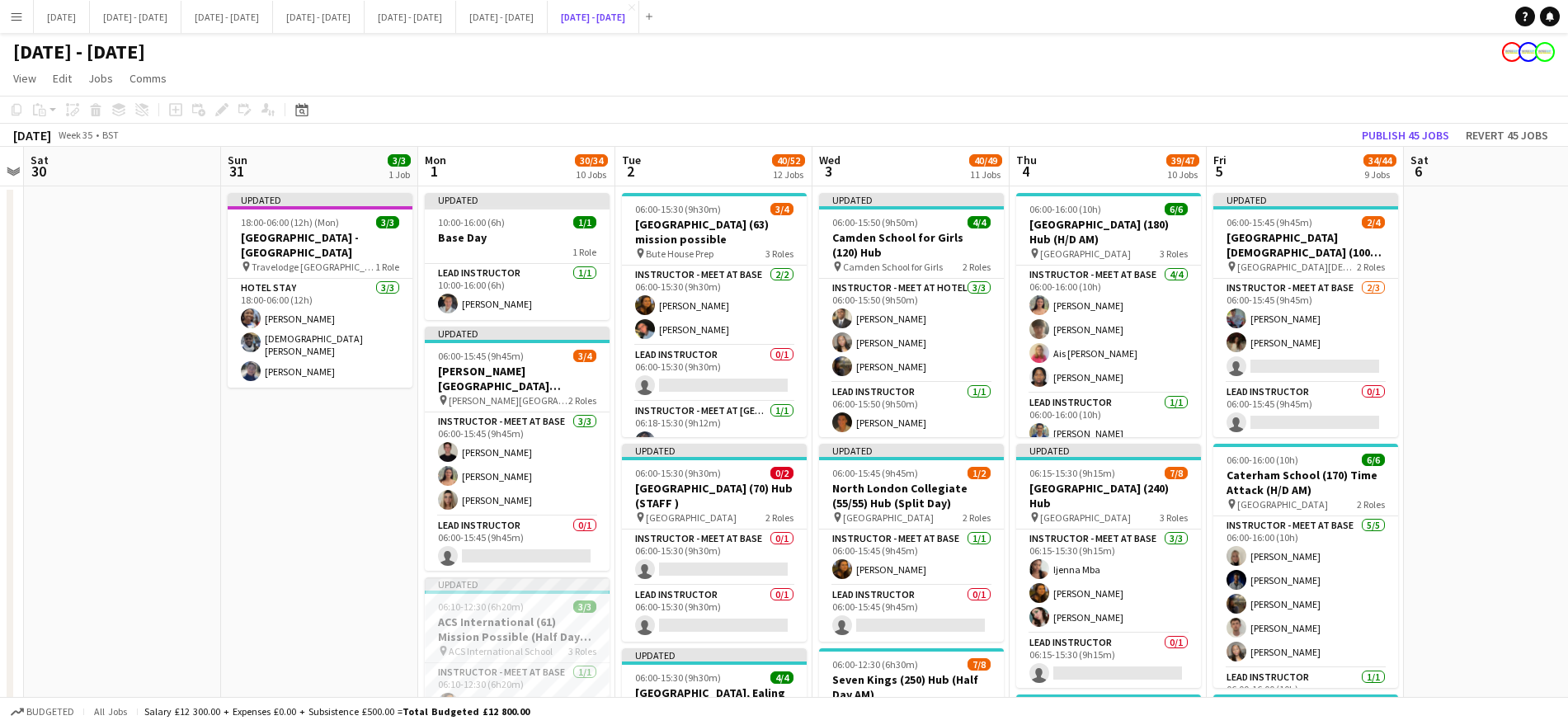
click at [548, 1] on button "[DATE] - [DATE] Close" at bounding box center [593, 17] width 92 height 32
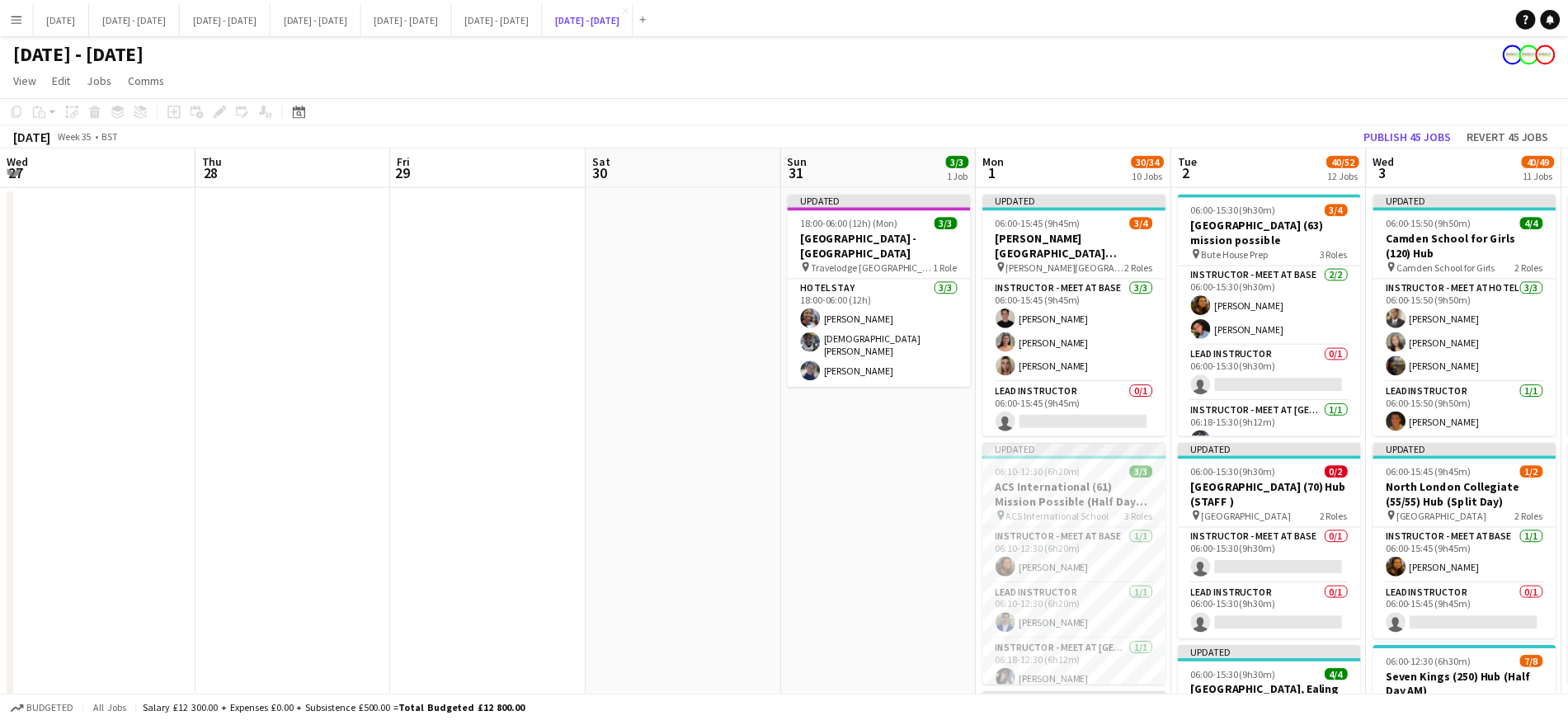
scroll to position [0, 568]
